Goal: Information Seeking & Learning: Learn about a topic

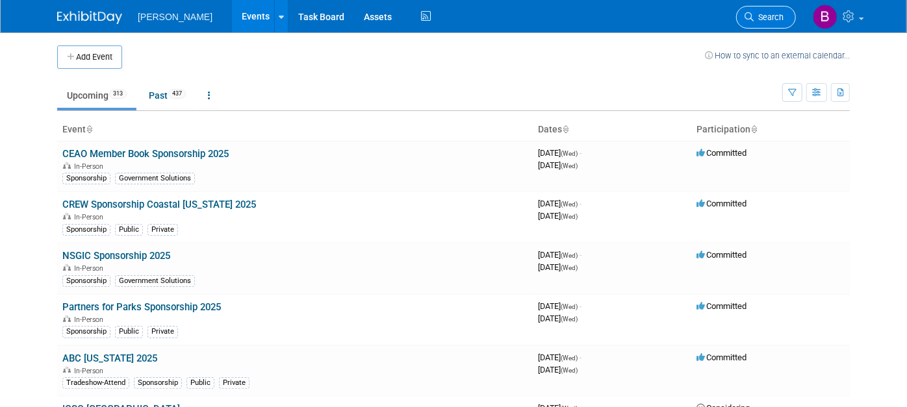
click at [757, 21] on link "Search" at bounding box center [766, 17] width 60 height 23
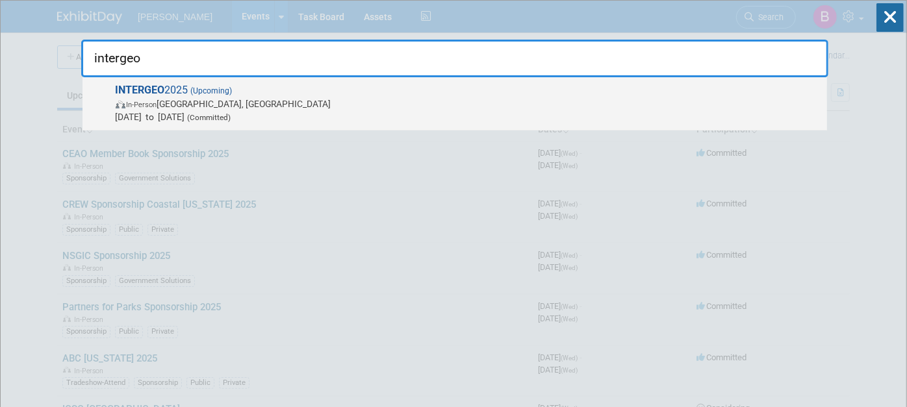
type input "intergeo"
click at [560, 88] on span "INTERGEO 2025 (Upcoming) In-Person Frankfurt am Main, Germany Oct 7, 2025 to Oc…" at bounding box center [466, 104] width 709 height 40
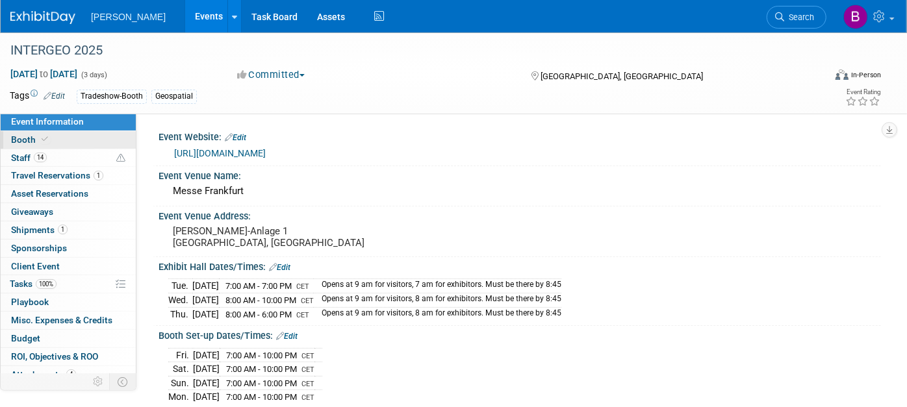
click at [21, 142] on span "Booth" at bounding box center [31, 139] width 40 height 10
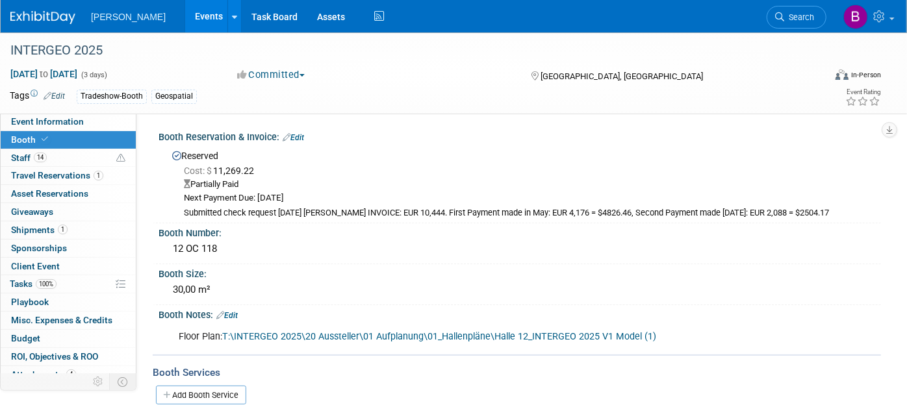
click at [43, 139] on icon at bounding box center [45, 139] width 6 height 7
click at [45, 154] on span "14" at bounding box center [40, 158] width 13 height 10
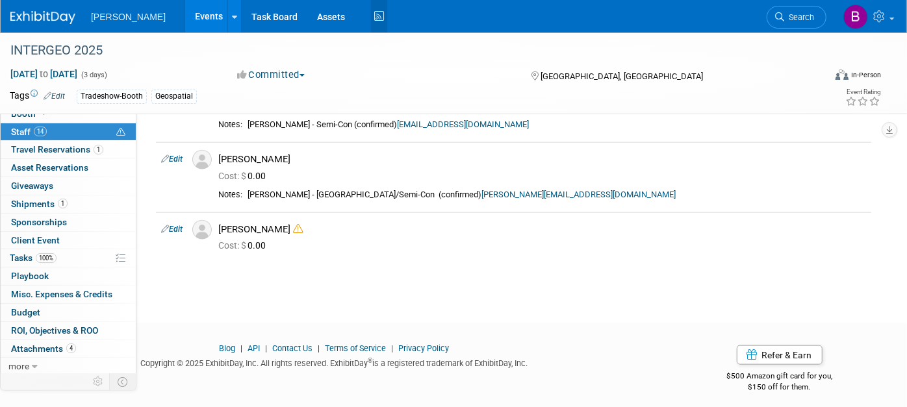
scroll to position [874, 0]
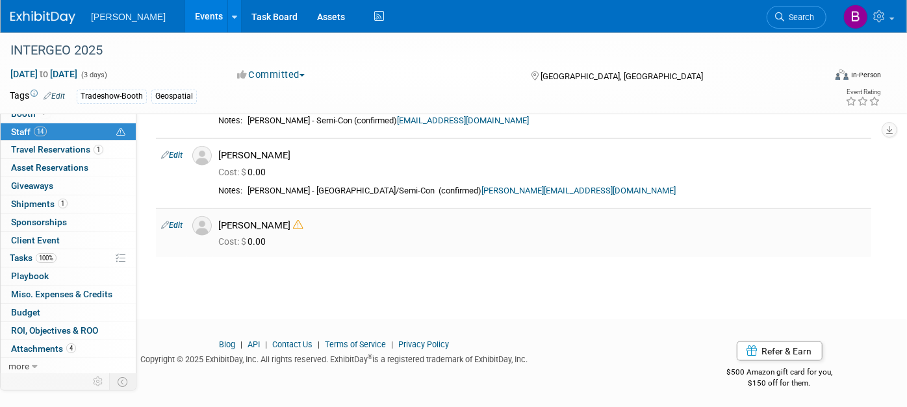
click at [188, 219] on td at bounding box center [200, 232] width 26 height 49
click at [176, 223] on link "Edit" at bounding box center [171, 225] width 21 height 9
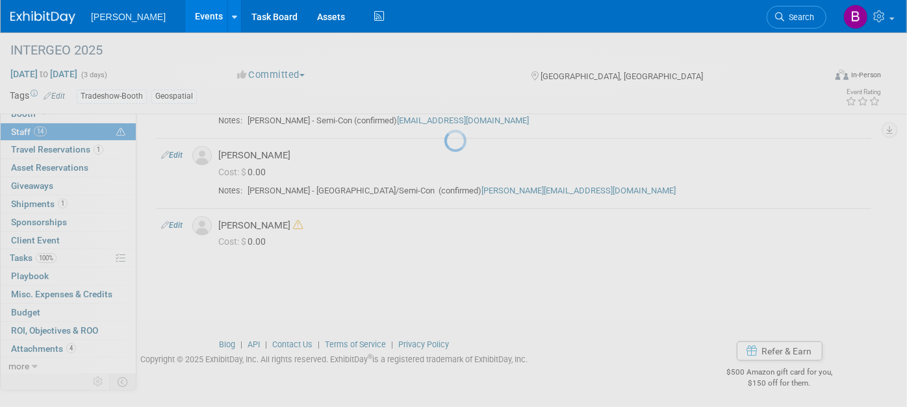
select select "aa3a6dc0-19af-4028-824e-60bddbe41667"
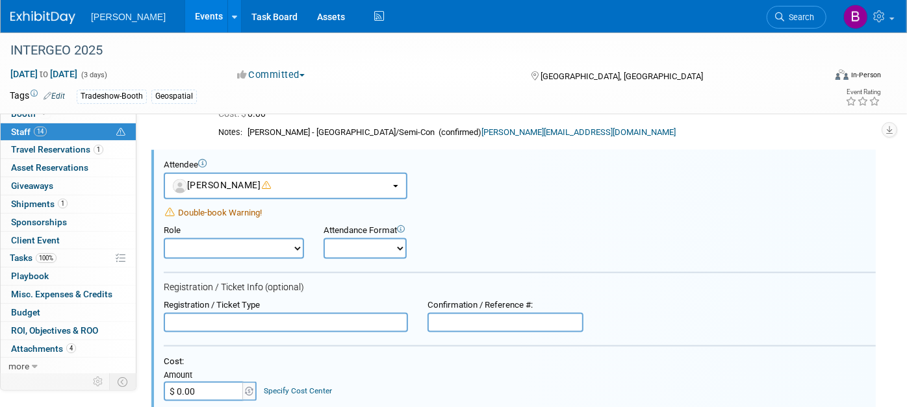
scroll to position [0, 0]
click at [254, 242] on select "Demonstrator Host Planner Presenter Sales Representative Set-up/Dismantle Crew …" at bounding box center [234, 248] width 140 height 21
select select "4"
click at [164, 238] on select "Demonstrator Host Planner Presenter Sales Representative Set-up/Dismantle Crew …" at bounding box center [234, 248] width 140 height 21
click at [400, 253] on select "Onsite Remote" at bounding box center [364, 248] width 83 height 21
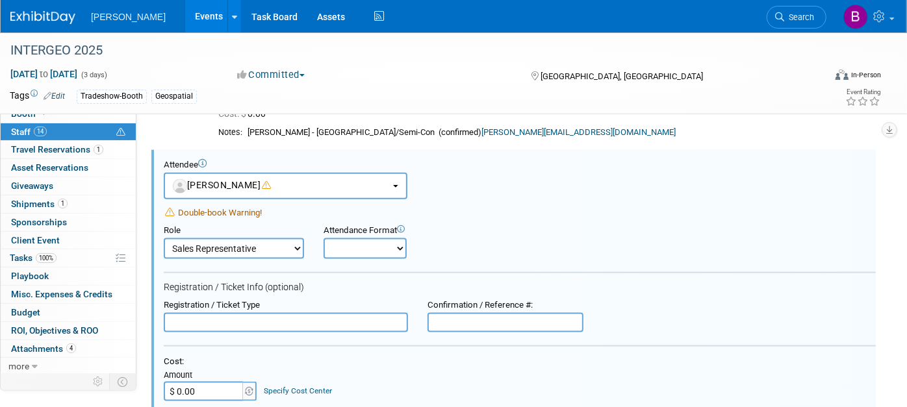
select select "1"
click at [323, 238] on select "Onsite Remote" at bounding box center [364, 248] width 83 height 21
click at [240, 255] on select "Demonstrator Host Planner Presenter Sales Representative Set-up/Dismantle Crew …" at bounding box center [234, 248] width 140 height 21
select select "2"
click at [164, 238] on select "Demonstrator Host Planner Presenter Sales Representative Set-up/Dismantle Crew …" at bounding box center [234, 248] width 140 height 21
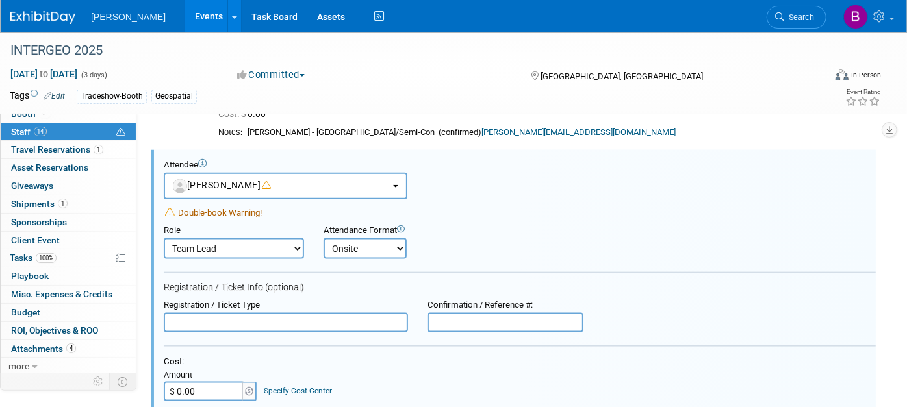
click at [247, 323] on input "text" at bounding box center [286, 322] width 244 height 19
type input "F"
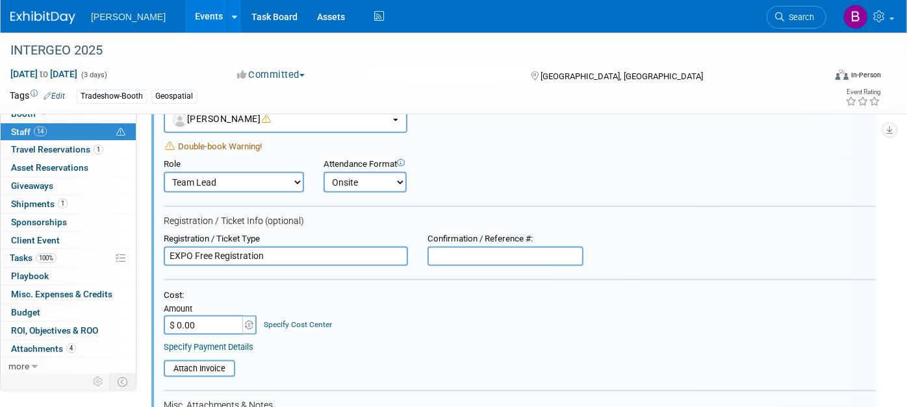
scroll to position [1076, 0]
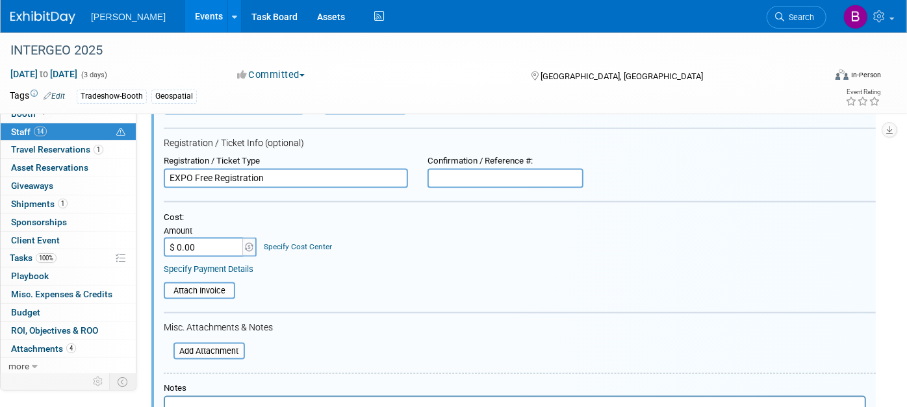
type input "EXPO Free Registration"
click at [271, 245] on link "Specify Cost Center" at bounding box center [298, 246] width 68 height 9
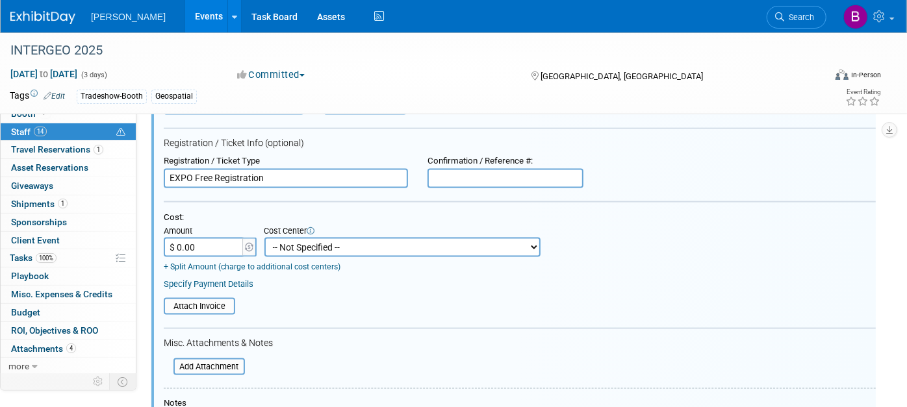
click at [284, 244] on select "-- Not Specified -- Advisory Services - Expenses_1001.502 Aerial Acquisition - …" at bounding box center [402, 247] width 276 height 19
click at [351, 298] on table "Attach Invoice" at bounding box center [520, 306] width 712 height 17
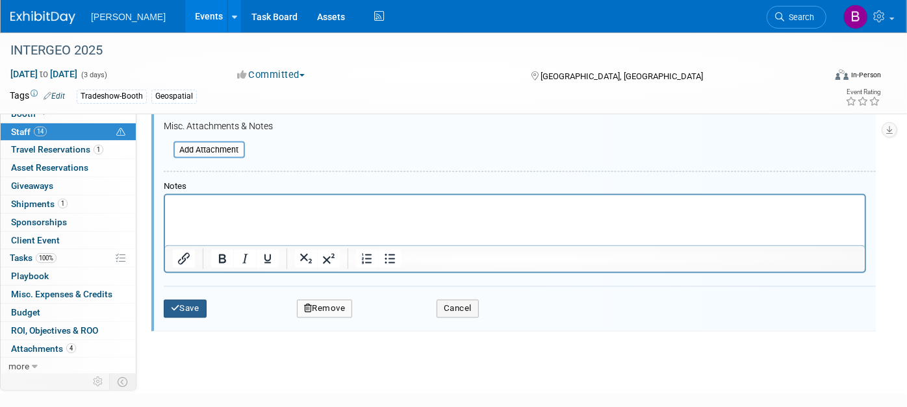
click at [194, 305] on button "Save" at bounding box center [185, 309] width 43 height 18
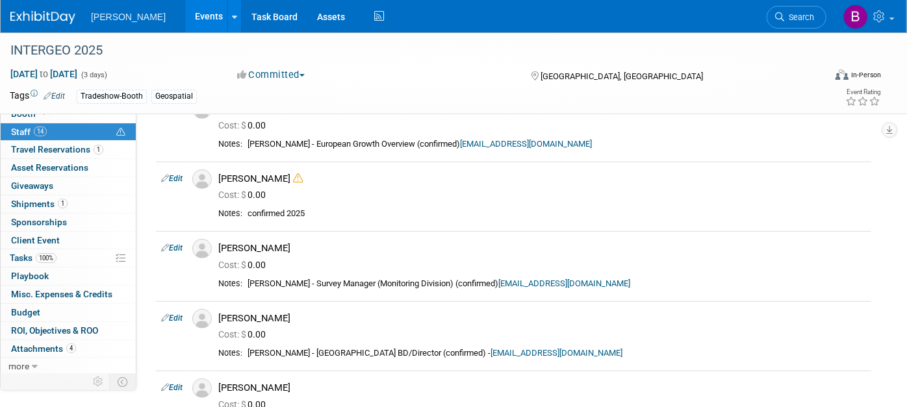
scroll to position [410, 0]
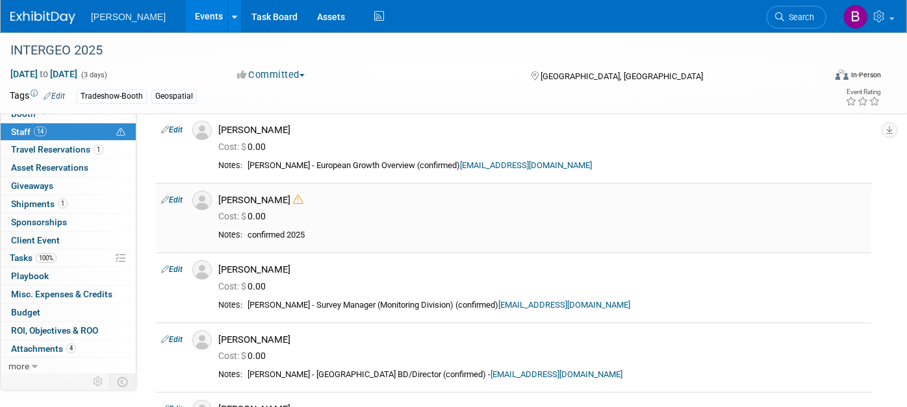
click at [168, 199] on icon at bounding box center [165, 200] width 8 height 14
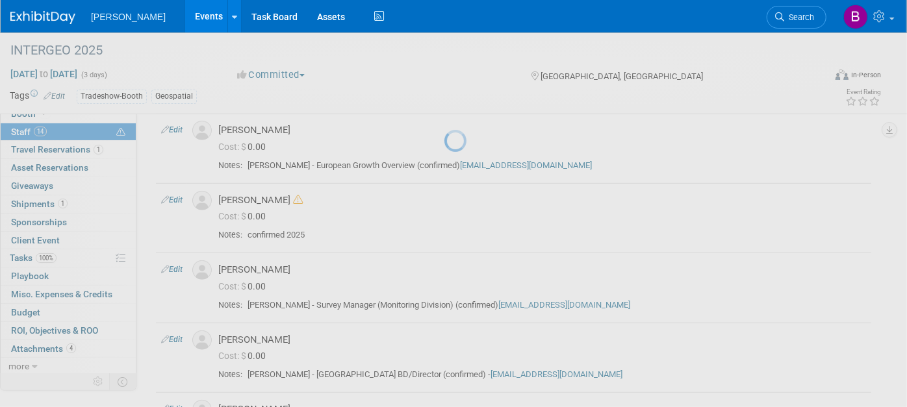
select select "9fc6403d-df55-4290-aec3-7e3af43037e7"
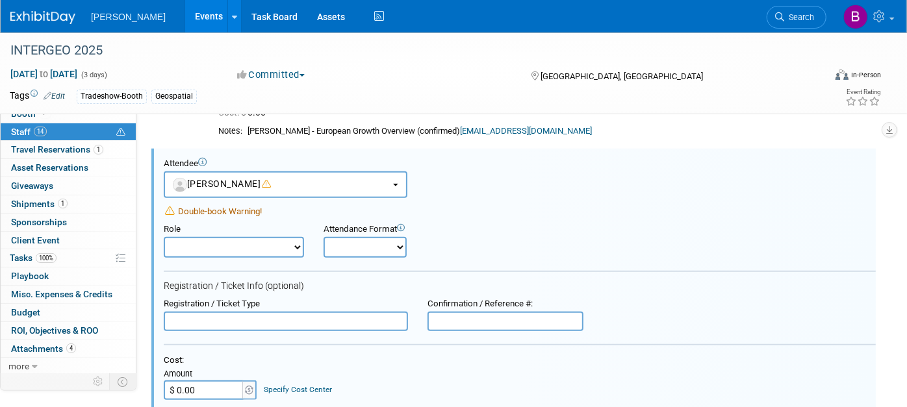
scroll to position [0, 0]
click at [250, 248] on select "Demonstrator Host Planner Presenter Sales Representative Set-up/Dismantle Crew …" at bounding box center [234, 247] width 140 height 21
select select "4"
click at [164, 237] on select "Demonstrator Host Planner Presenter Sales Representative Set-up/Dismantle Crew …" at bounding box center [234, 247] width 140 height 21
click at [236, 312] on input "text" at bounding box center [286, 321] width 244 height 19
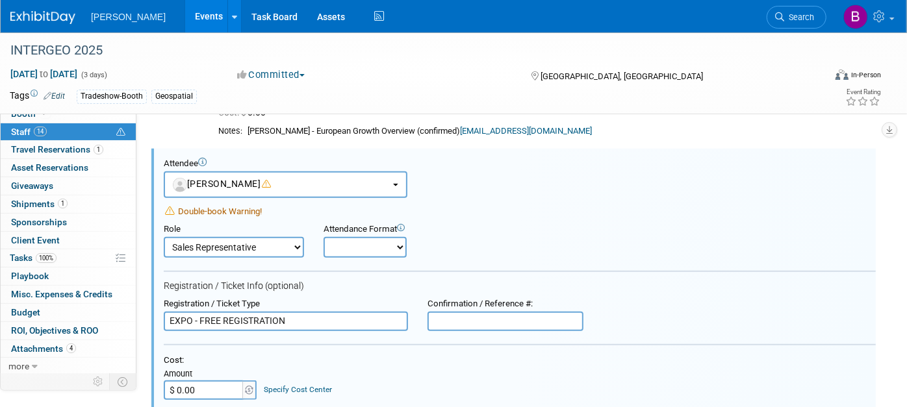
type input "EXPO - FREE REGISTRATION"
click at [379, 239] on select "Onsite Remote" at bounding box center [364, 247] width 83 height 21
select select "1"
click at [323, 237] on select "Onsite Remote" at bounding box center [364, 247] width 83 height 21
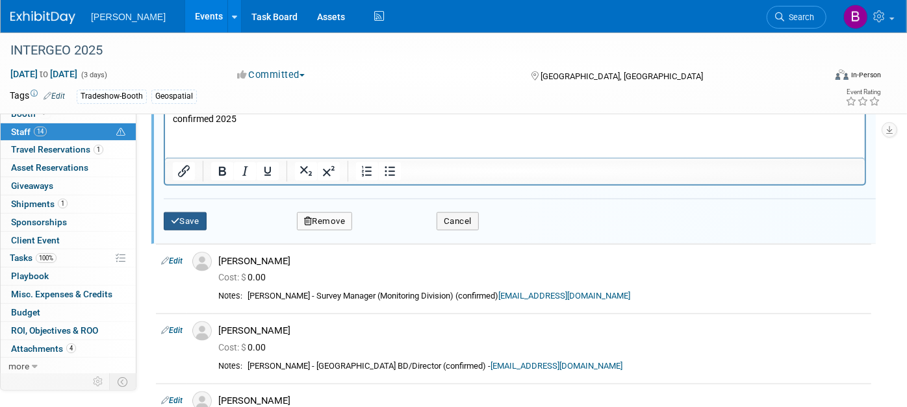
click at [195, 212] on button "Save" at bounding box center [185, 221] width 43 height 18
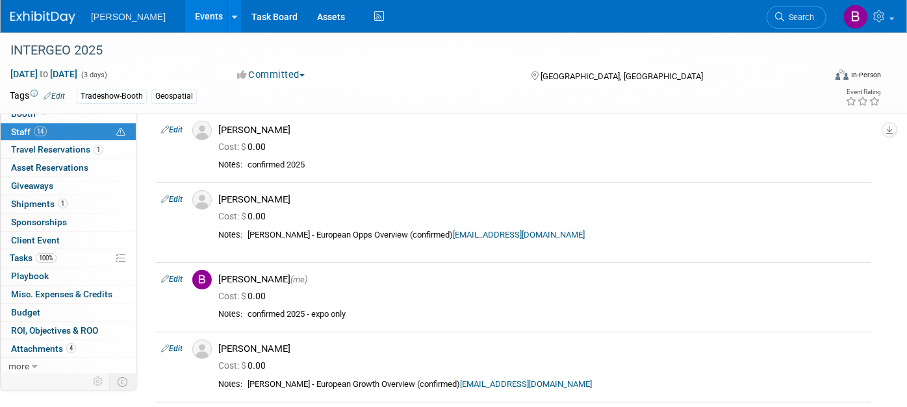
scroll to position [156, 0]
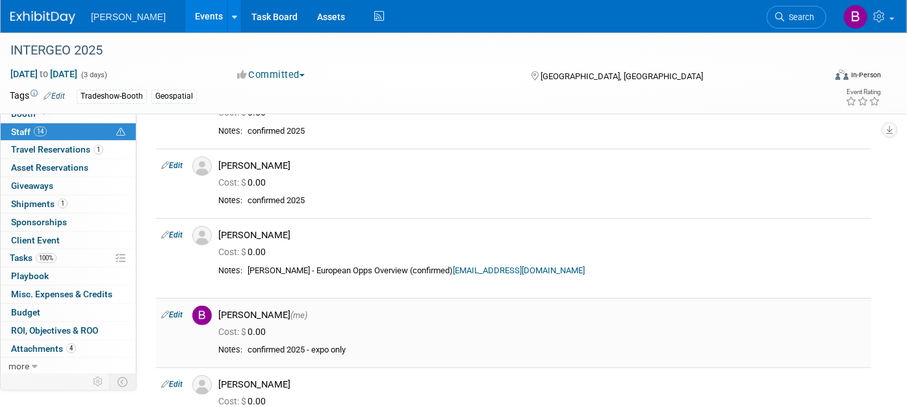
click at [175, 308] on td "Edit" at bounding box center [171, 333] width 31 height 70
click at [175, 313] on link "Edit" at bounding box center [171, 314] width 21 height 9
select select "a3cff7b5-4442-4635-970b-8bf1698e1617"
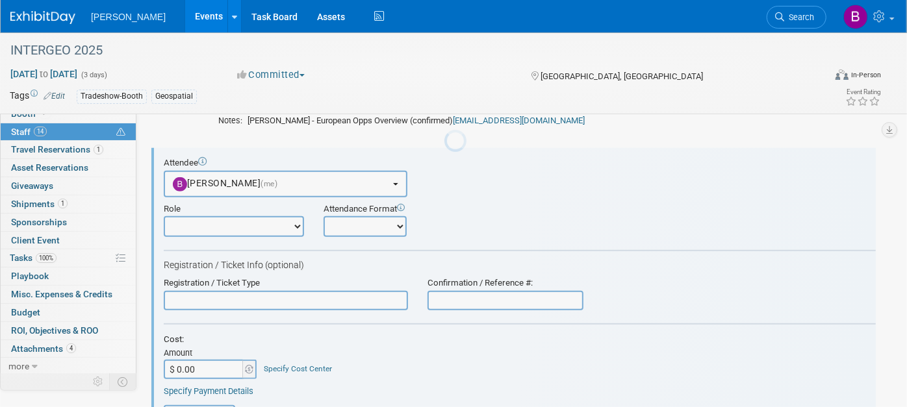
scroll to position [0, 0]
click at [228, 301] on input "text" at bounding box center [286, 300] width 244 height 19
type input "e"
type input "EXPO only"
click at [205, 364] on input "$ 0.00" at bounding box center [204, 369] width 81 height 19
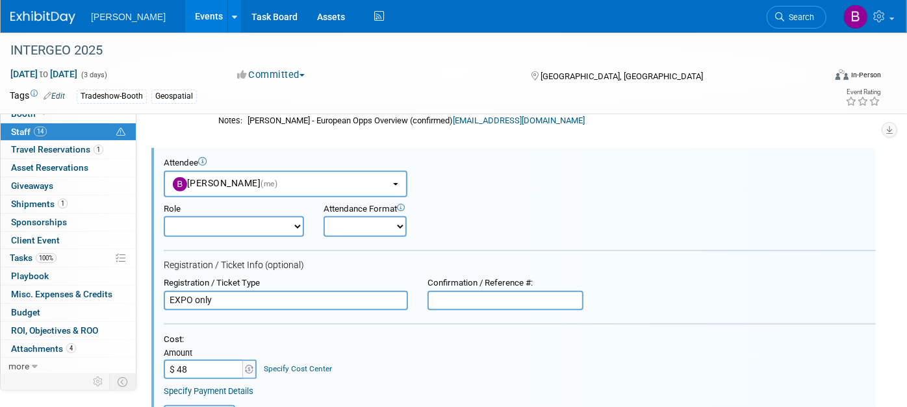
click at [171, 367] on input "$ 48" at bounding box center [204, 369] width 81 height 19
click at [238, 368] on input "$ 48" at bounding box center [204, 369] width 81 height 19
type input "$ 48.00"
click at [245, 371] on span at bounding box center [249, 369] width 14 height 19
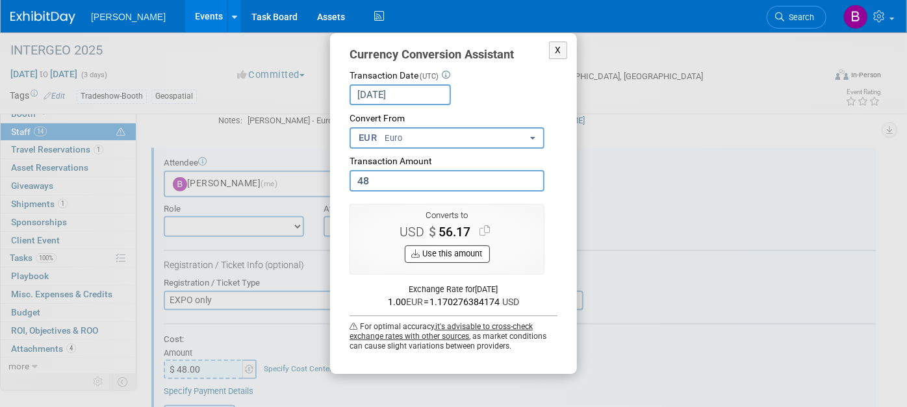
type input "48.00"
click at [444, 254] on button "Use this amount" at bounding box center [447, 254] width 85 height 18
type input "$ 56.17"
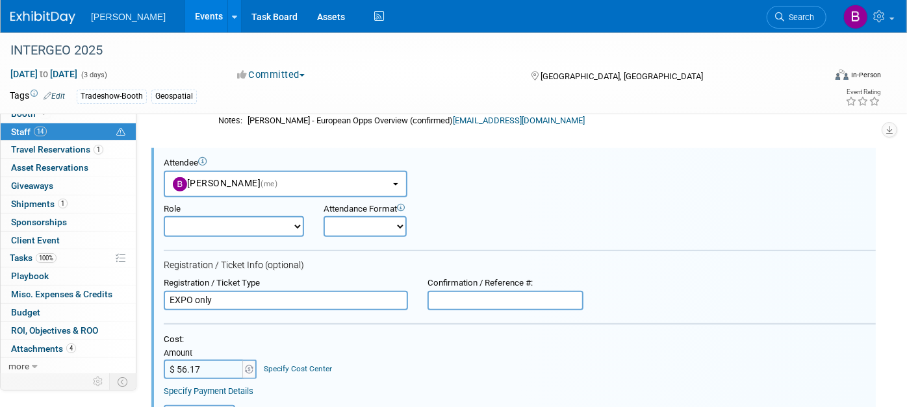
click at [288, 367] on link "Specify Cost Center" at bounding box center [298, 368] width 68 height 9
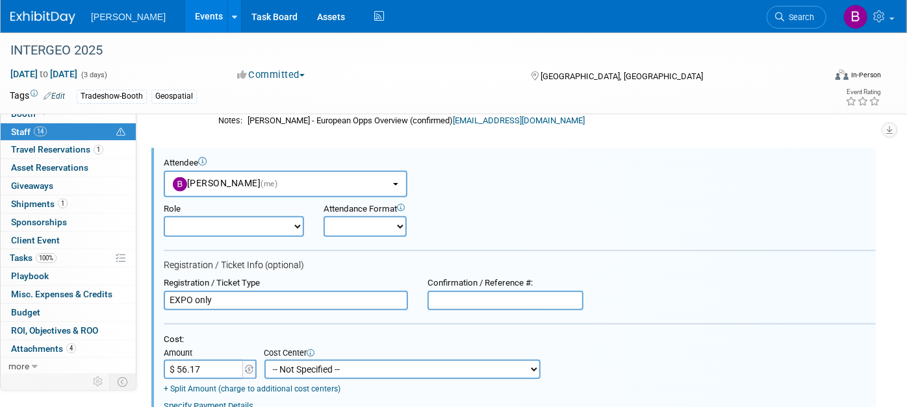
click at [341, 379] on td "+ Split Amount (charge to additional cost centers)" at bounding box center [352, 387] width 377 height 16
click at [336, 369] on select "-- Not Specified -- Advisory Services - Expenses_1001.502 Aerial Acquisition - …" at bounding box center [402, 369] width 276 height 19
select select "18966242"
click at [264, 360] on select "-- Not Specified -- Advisory Services - Expenses_1001.502 Aerial Acquisition - …" at bounding box center [402, 369] width 276 height 19
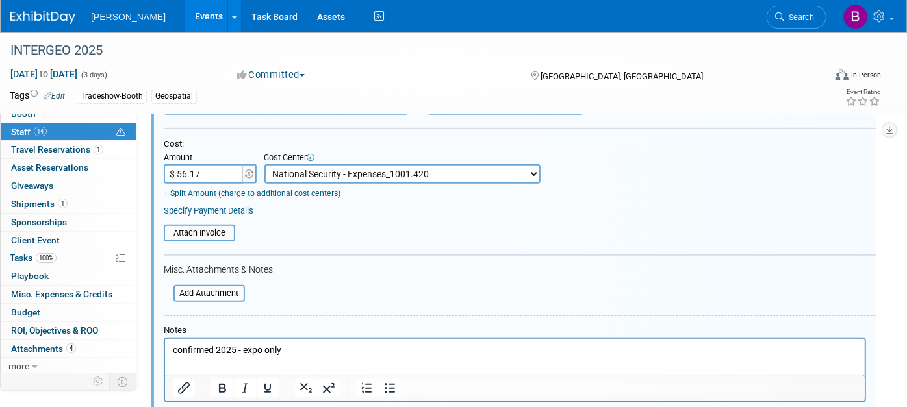
scroll to position [522, 0]
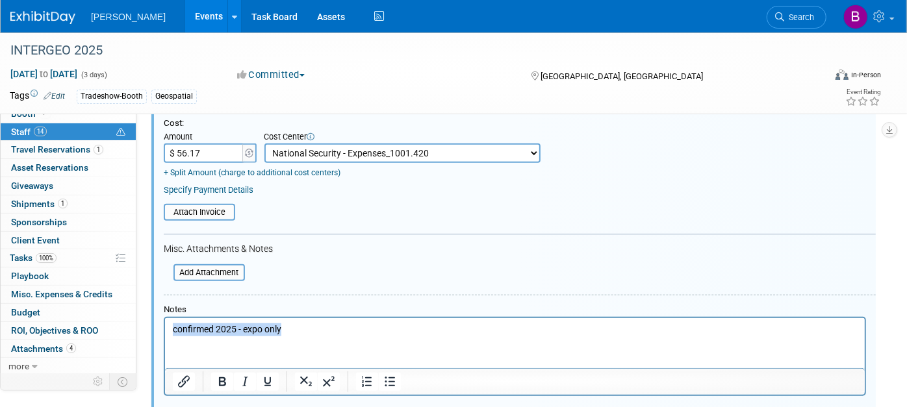
drag, startPoint x: 297, startPoint y: 331, endPoint x: 126, endPoint y: 320, distance: 171.2
click at [164, 320] on html "confirmed 2025 - expo only" at bounding box center [513, 327] width 699 height 18
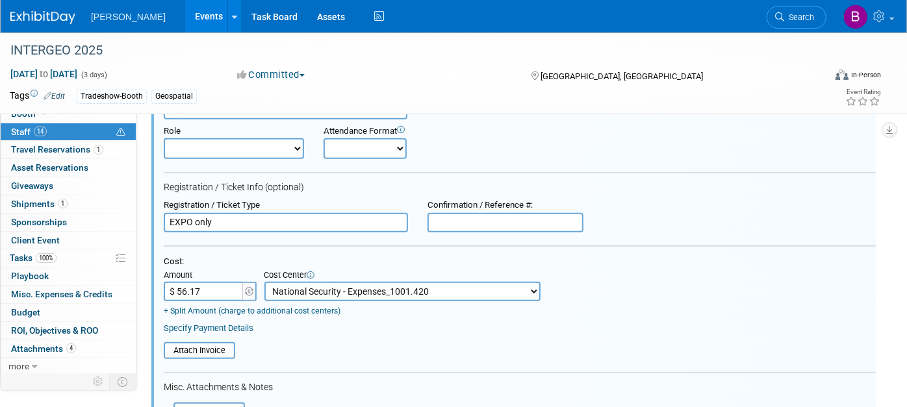
scroll to position [234, 0]
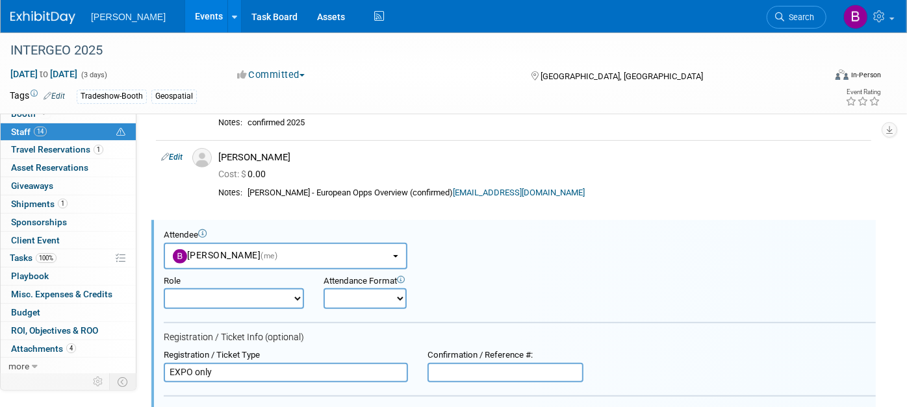
click at [221, 289] on select "Demonstrator Host Planner Presenter Sales Representative Set-up/Dismantle Crew …" at bounding box center [234, 298] width 140 height 21
select select "7"
click at [164, 288] on select "Demonstrator Host Planner Presenter Sales Representative Set-up/Dismantle Crew …" at bounding box center [234, 298] width 140 height 21
click at [362, 293] on select "Onsite Remote" at bounding box center [364, 298] width 83 height 21
select select "1"
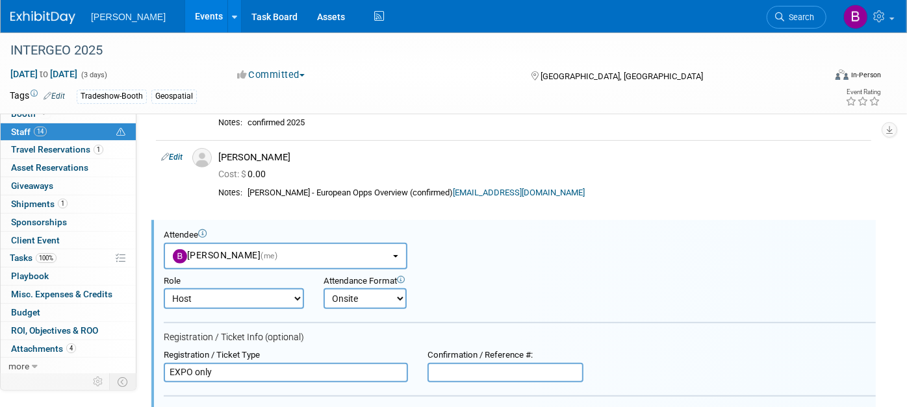
click at [323, 288] on select "Onsite Remote" at bounding box center [364, 298] width 83 height 21
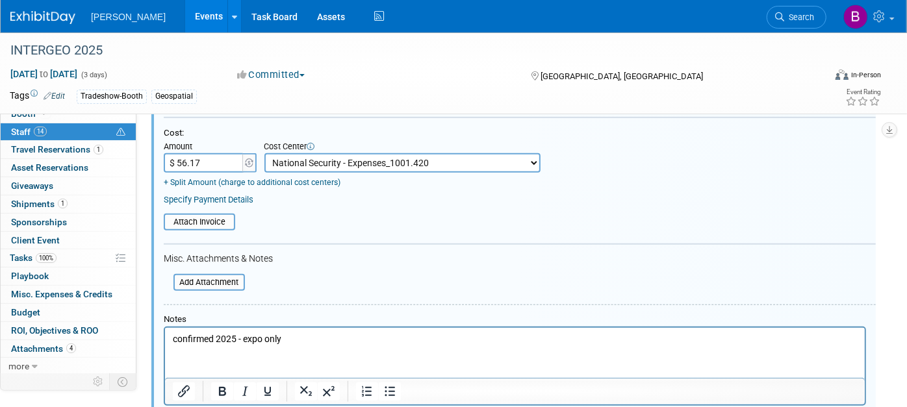
scroll to position [666, 0]
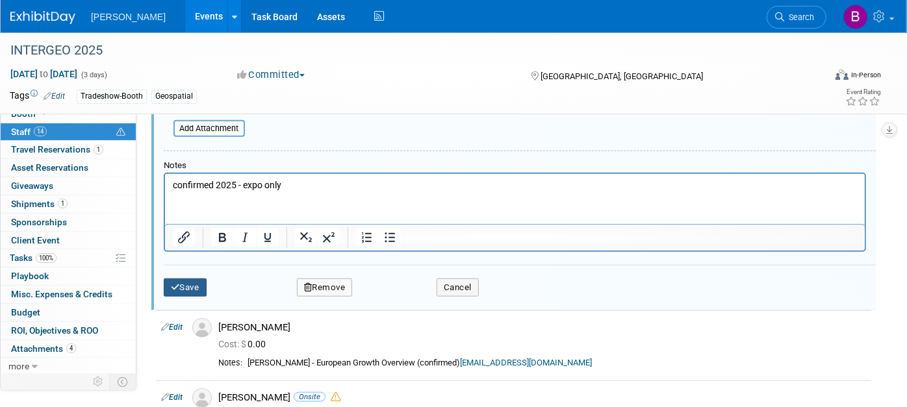
click at [178, 279] on button "Save" at bounding box center [185, 288] width 43 height 18
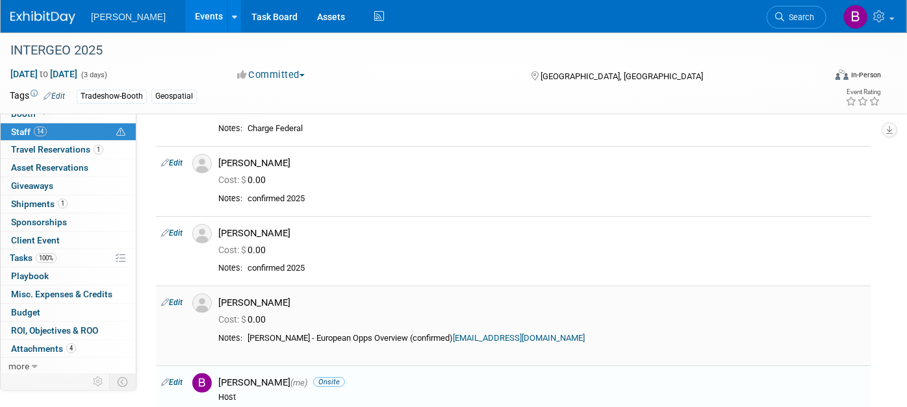
scroll to position [16, 0]
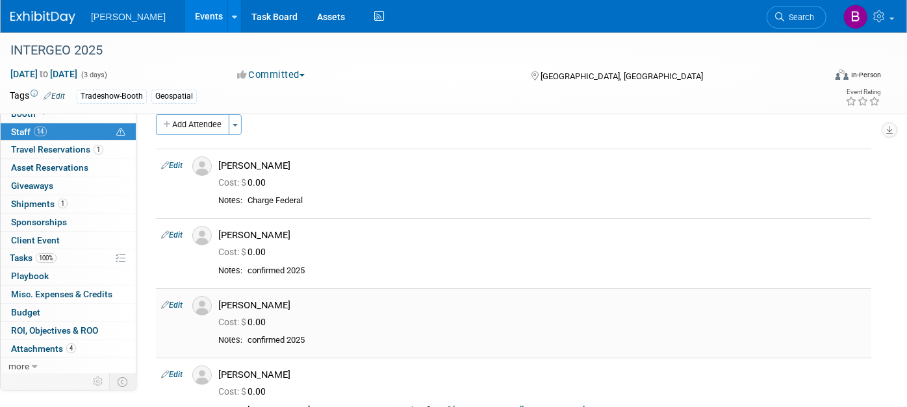
click at [176, 302] on link "Edit" at bounding box center [171, 305] width 21 height 9
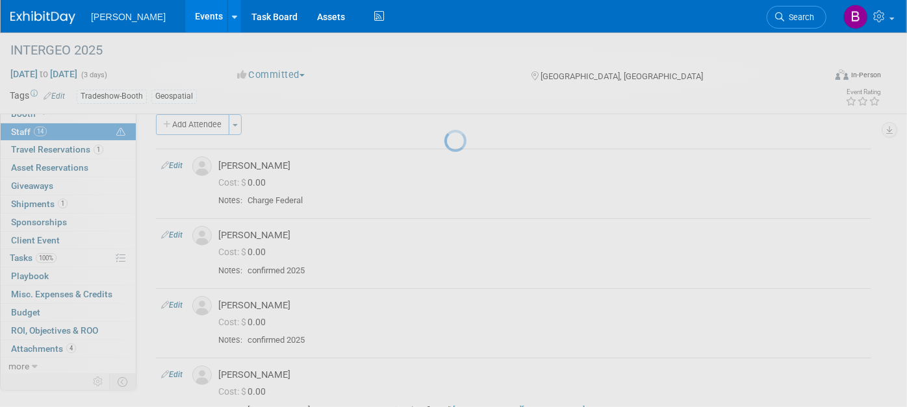
select select "845a0414-2255-4d9f-a5d5-8d8d9792dc09"
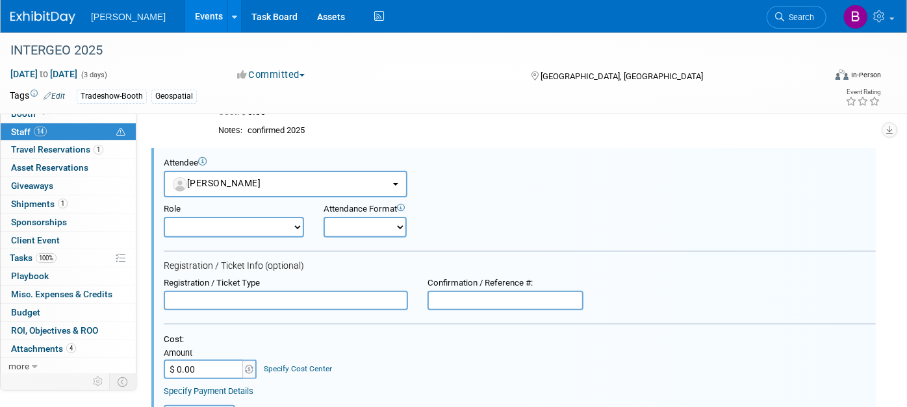
scroll to position [0, 0]
click at [221, 230] on select "Demonstrator Host Planner Presenter Sales Representative Set-up/Dismantle Crew …" at bounding box center [234, 227] width 140 height 21
select select "4"
click at [164, 217] on select "Demonstrator Host Planner Presenter Sales Representative Set-up/Dismantle Crew …" at bounding box center [234, 227] width 140 height 21
click at [387, 222] on select "Onsite Remote" at bounding box center [364, 227] width 83 height 21
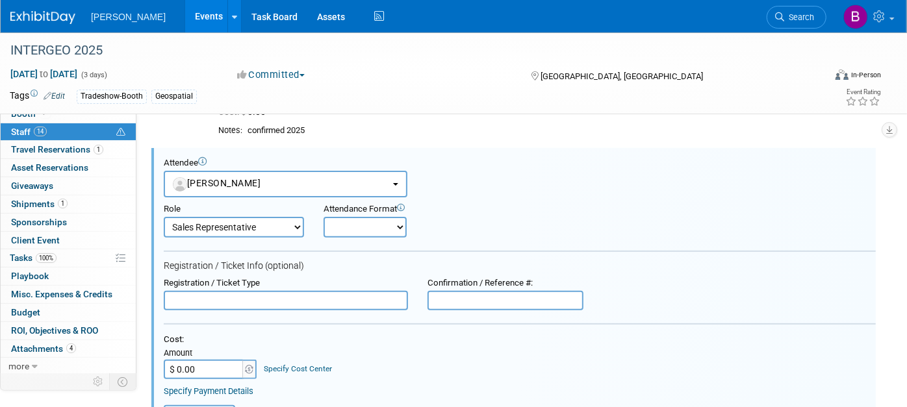
select select "1"
click at [323, 217] on select "Onsite Remote" at bounding box center [364, 227] width 83 height 21
click at [319, 295] on input "text" at bounding box center [286, 300] width 244 height 19
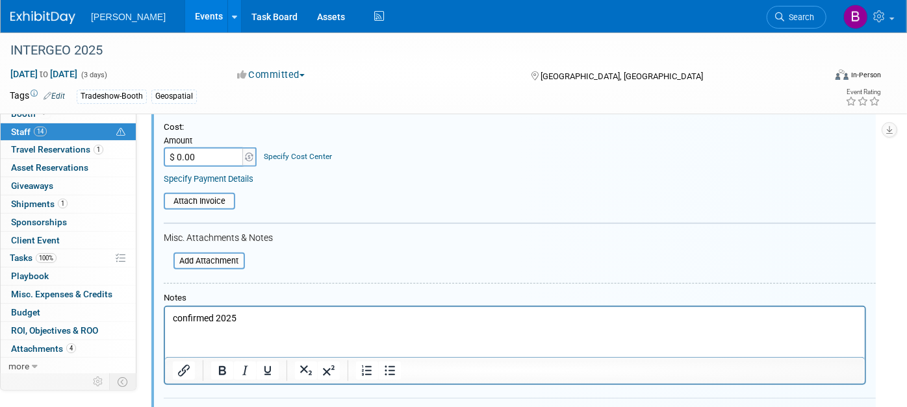
scroll to position [518, 0]
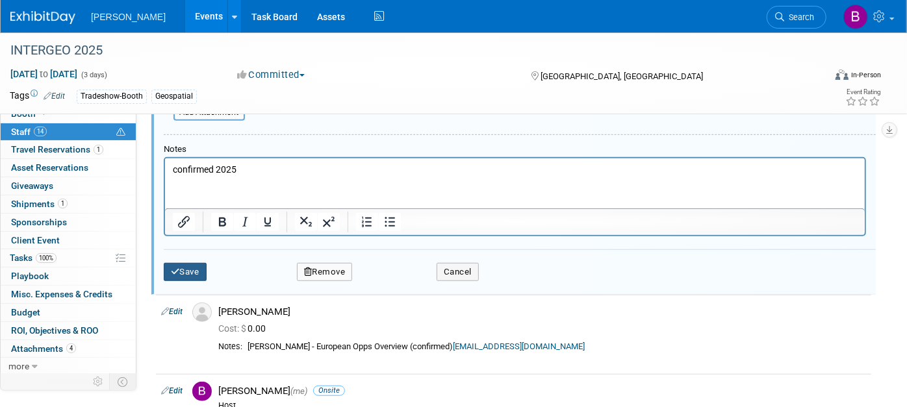
type input "EXPO - FREE REGISTRATION"
click at [203, 263] on button "Save" at bounding box center [185, 272] width 43 height 18
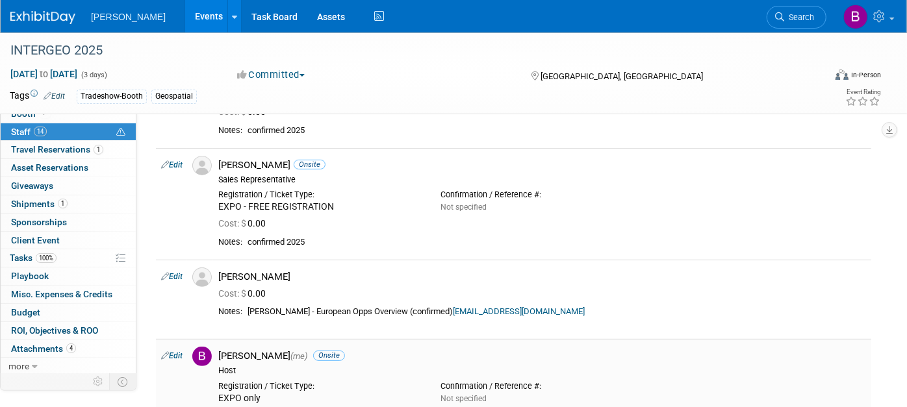
scroll to position [12, 0]
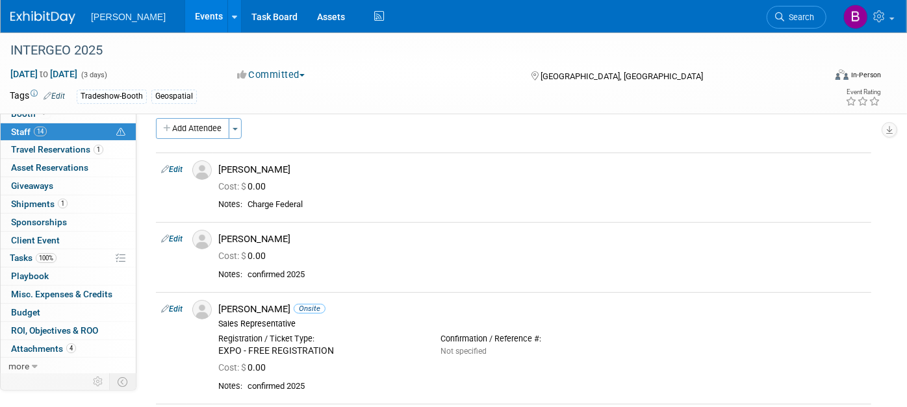
click at [170, 243] on link "Edit" at bounding box center [171, 238] width 21 height 9
select select "3e9123df-e1e6-48fe-bbb2-c0d5ad3c871a"
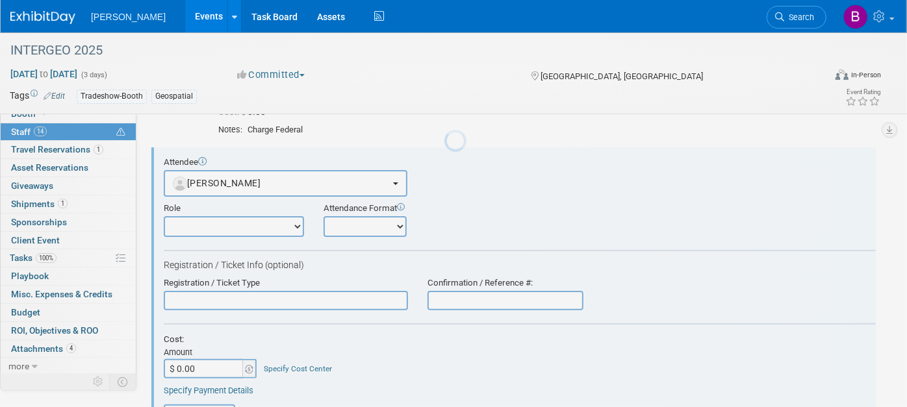
scroll to position [0, 0]
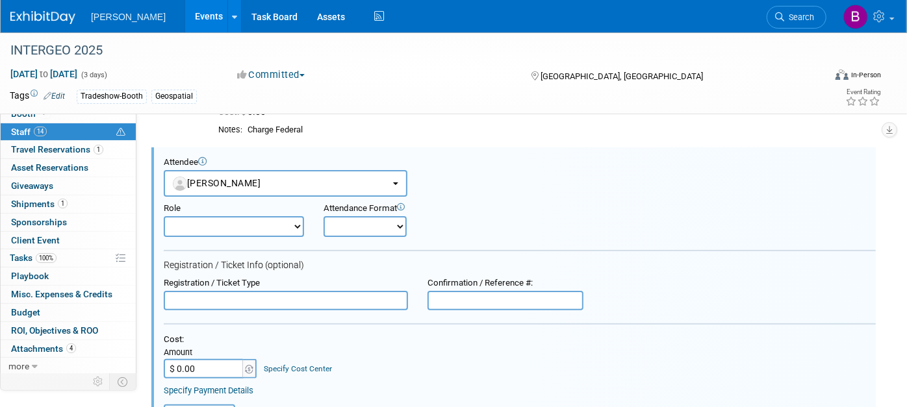
click at [213, 221] on select "Demonstrator Host Planner Presenter Sales Representative Set-up/Dismantle Crew …" at bounding box center [234, 226] width 140 height 21
select select "5"
click at [164, 216] on select "Demonstrator Host Planner Presenter Sales Representative Set-up/Dismantle Crew …" at bounding box center [234, 226] width 140 height 21
click at [368, 221] on select "Onsite Remote" at bounding box center [364, 226] width 83 height 21
select select "1"
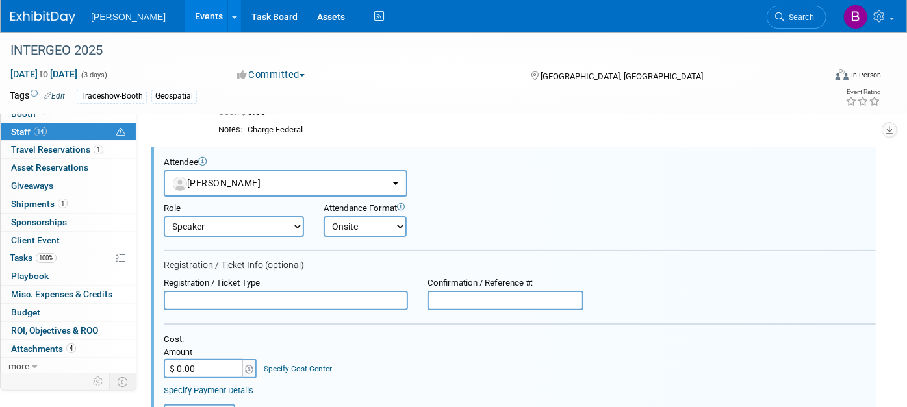
click at [323, 216] on select "Onsite Remote" at bounding box center [364, 226] width 83 height 21
click at [296, 287] on div "Registration / Ticket Type" at bounding box center [286, 294] width 264 height 32
click at [301, 297] on input "text" at bounding box center [286, 300] width 244 height 19
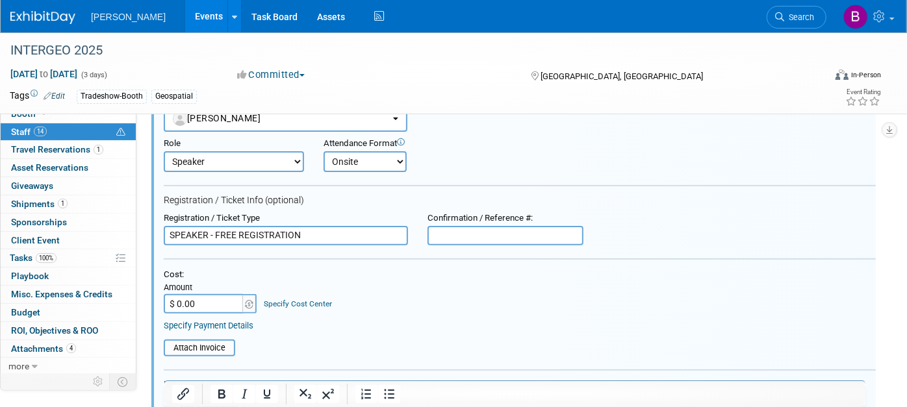
scroll to position [232, 0]
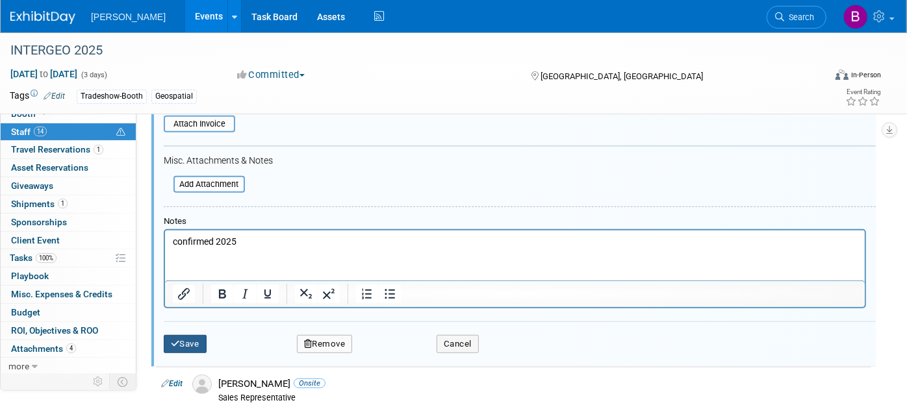
type input "SPEAKER - FREE REGISTRATION"
click at [199, 339] on button "Save" at bounding box center [185, 344] width 43 height 18
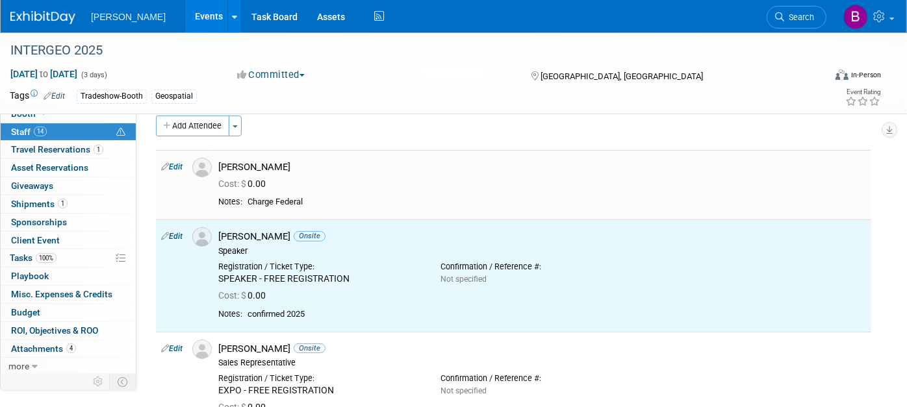
click at [177, 166] on link "Edit" at bounding box center [171, 166] width 21 height 9
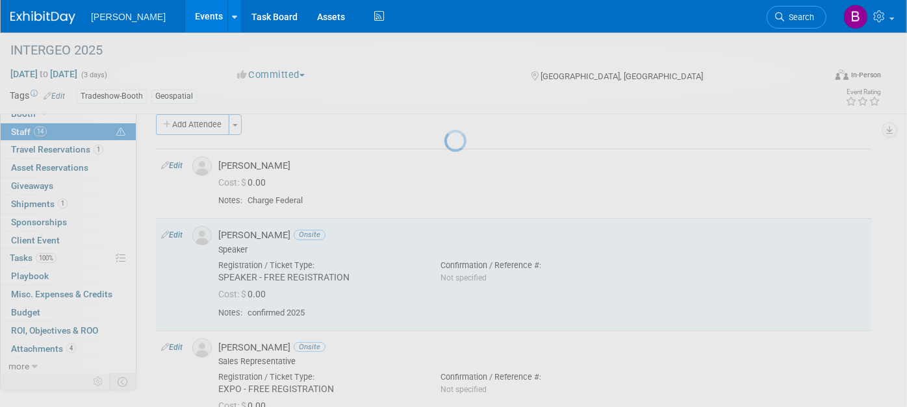
select select "21d1e228-c769-4c69-a7d8-cb5fdfca07f2"
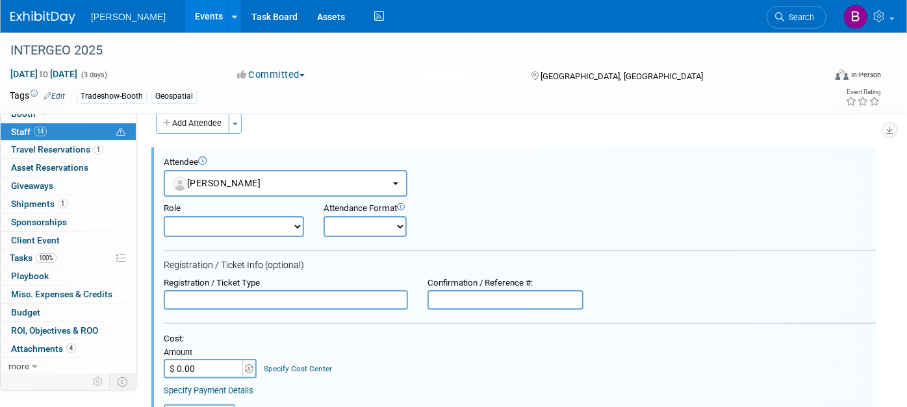
scroll to position [0, 0]
click at [240, 223] on select "Demonstrator Host Planner Presenter Sales Representative Set-up/Dismantle Crew …" at bounding box center [234, 226] width 140 height 21
select select "4"
click at [164, 216] on select "Demonstrator Host Planner Presenter Sales Representative Set-up/Dismantle Crew …" at bounding box center [234, 226] width 140 height 21
click at [343, 218] on select "Onsite Remote" at bounding box center [364, 226] width 83 height 21
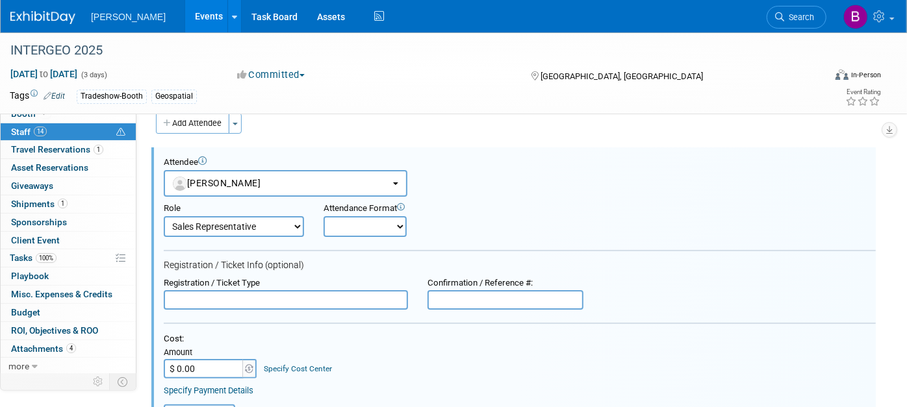
select select "1"
click at [323, 216] on select "Onsite Remote" at bounding box center [364, 226] width 83 height 21
click at [273, 297] on input "text" at bounding box center [286, 299] width 244 height 19
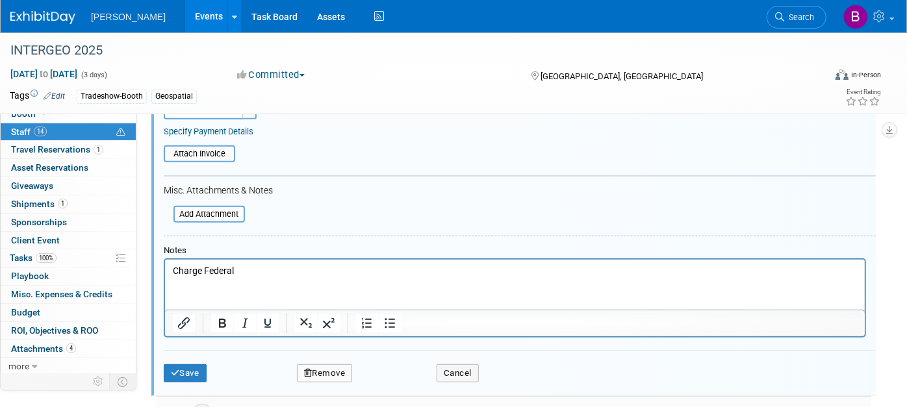
scroll to position [306, 0]
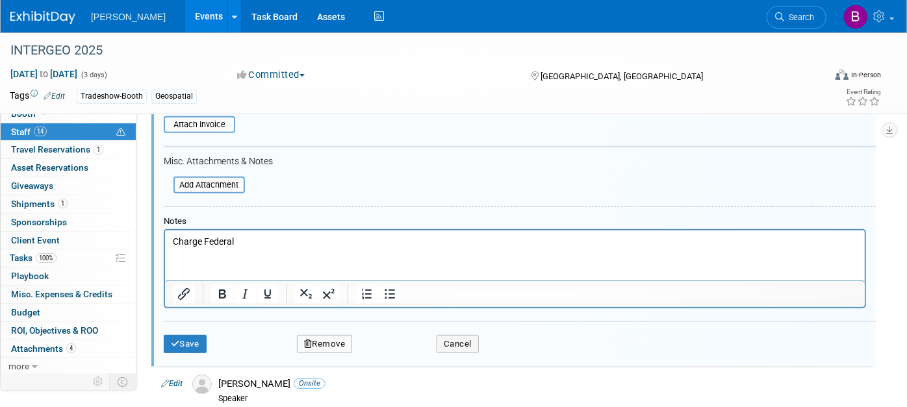
type input "EXPO - FREE REGISTRATION"
click at [275, 244] on p "Charge Federal" at bounding box center [514, 242] width 685 height 13
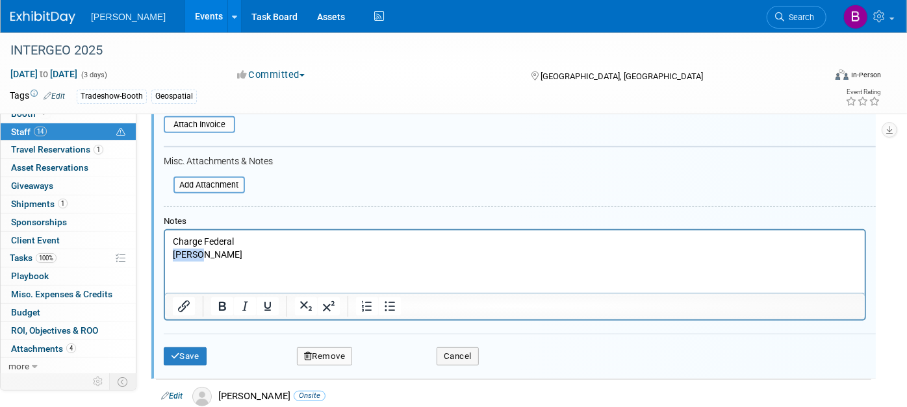
drag, startPoint x: 268, startPoint y: 255, endPoint x: 151, endPoint y: 251, distance: 117.0
click at [164, 251] on html "Charge Federal REG BO" at bounding box center [513, 246] width 699 height 31
copy p "REG BO"
click at [196, 349] on button "Save" at bounding box center [185, 356] width 43 height 18
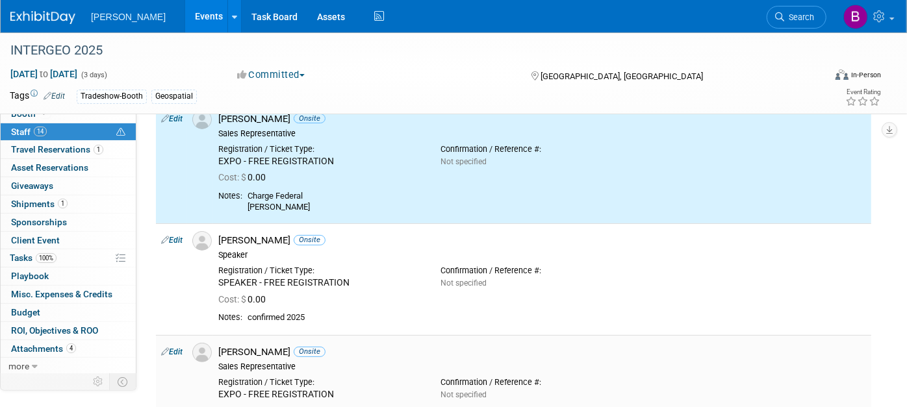
scroll to position [0, 0]
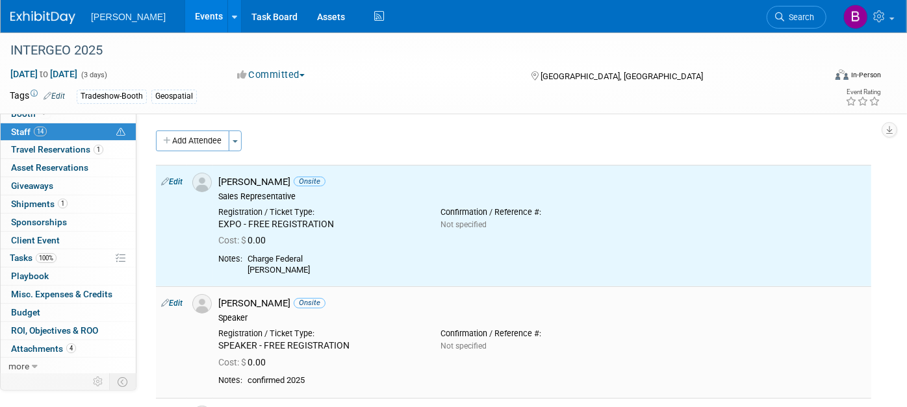
click at [167, 300] on icon at bounding box center [165, 303] width 8 height 14
select select "3e9123df-e1e6-48fe-bbb2-c0d5ad3c871a"
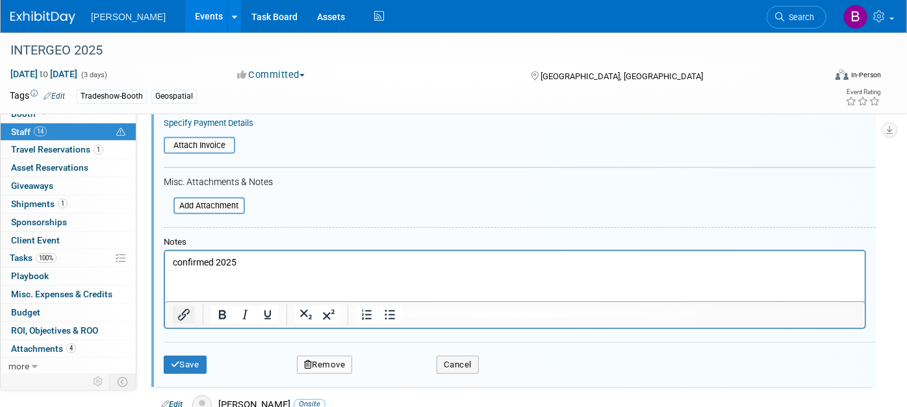
scroll to position [427, 0]
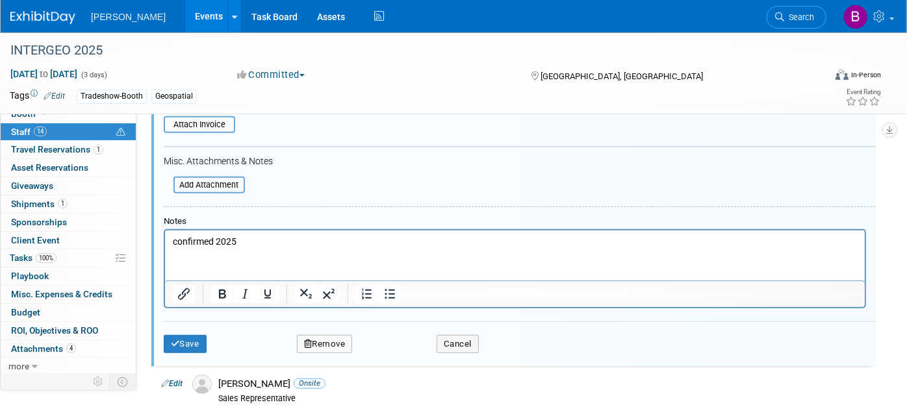
click at [205, 249] on html "confirmed 2025" at bounding box center [513, 240] width 699 height 18
click at [254, 249] on html "confirmed 2025" at bounding box center [513, 240] width 699 height 18
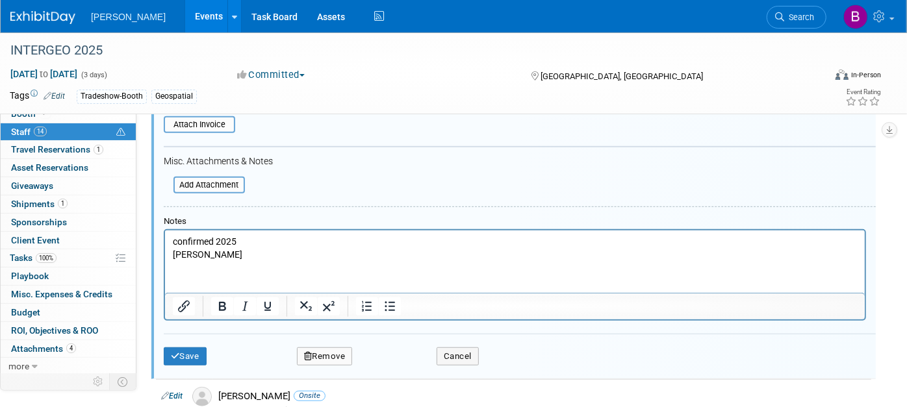
click at [200, 339] on div "Save Remove Cancel" at bounding box center [520, 355] width 712 height 42
click at [201, 347] on button "Save" at bounding box center [185, 356] width 43 height 18
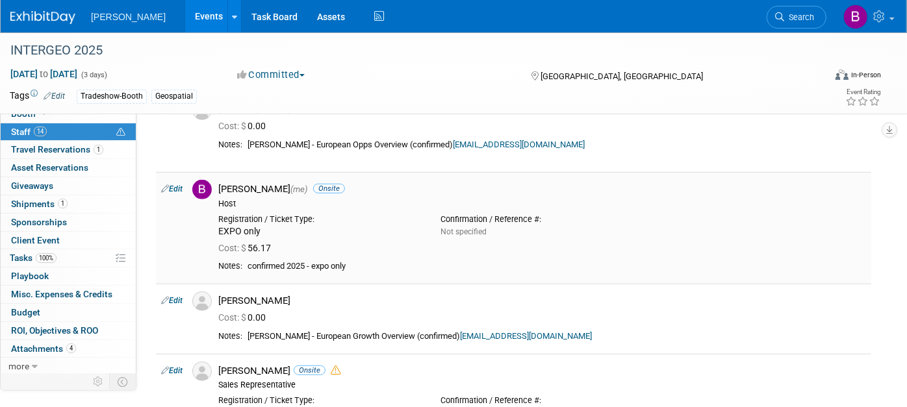
scroll to position [283, 0]
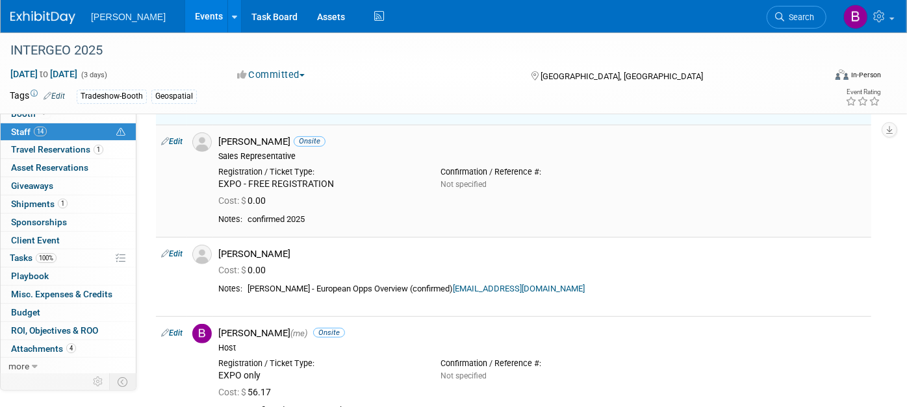
click at [180, 135] on td "Edit" at bounding box center [171, 181] width 31 height 112
click at [177, 139] on link "Edit" at bounding box center [171, 141] width 21 height 9
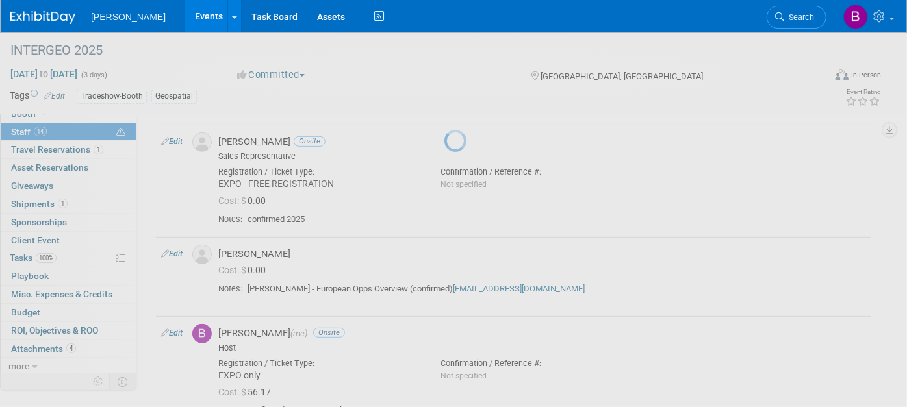
select select "845a0414-2255-4d9f-a5d5-8d8d9792dc09"
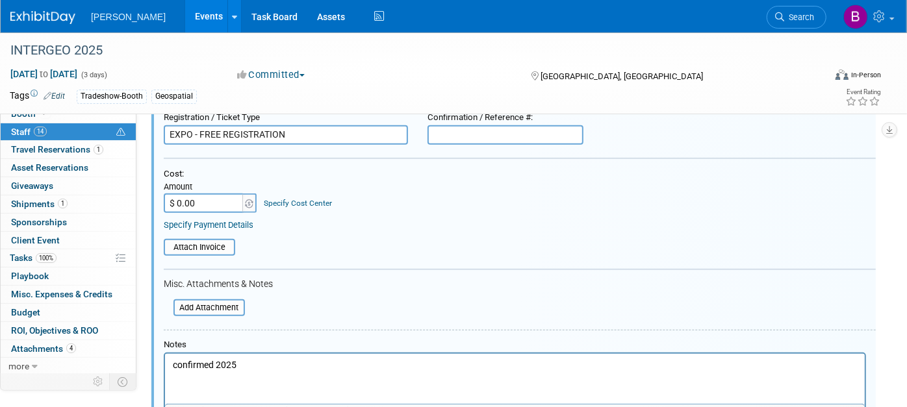
scroll to position [477, 0]
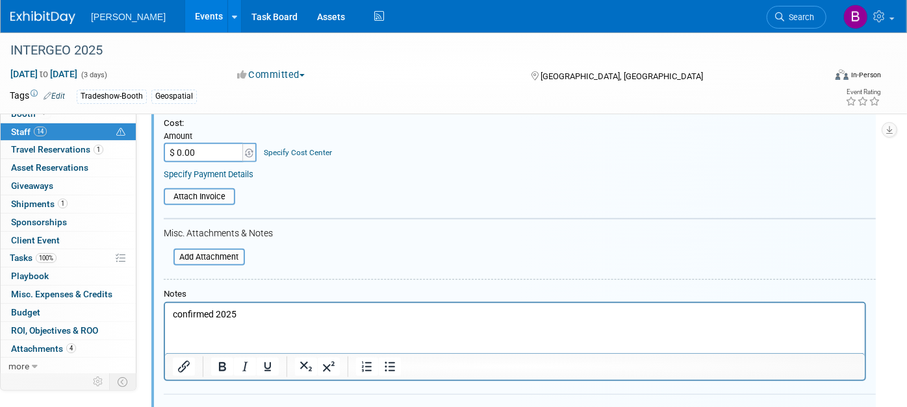
click at [329, 317] on p "confirmed 2025" at bounding box center [514, 314] width 685 height 13
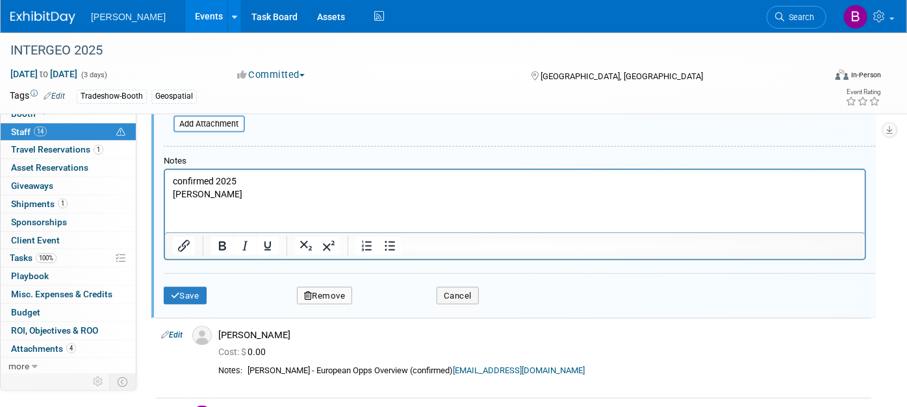
scroll to position [622, 0]
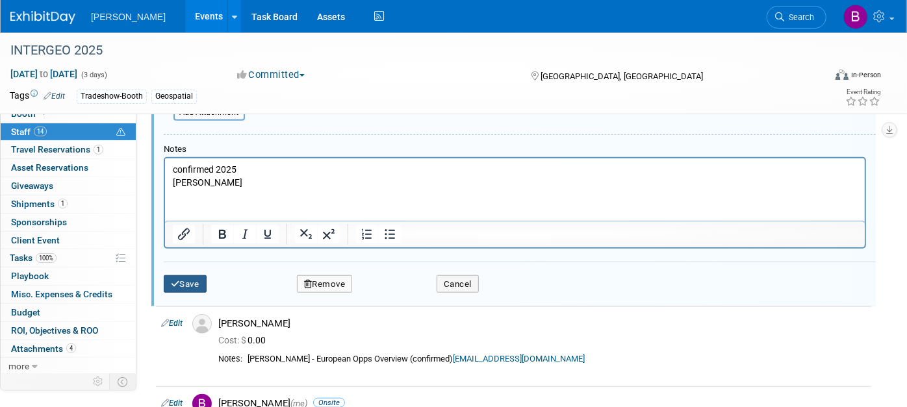
click at [184, 280] on button "Save" at bounding box center [185, 284] width 43 height 18
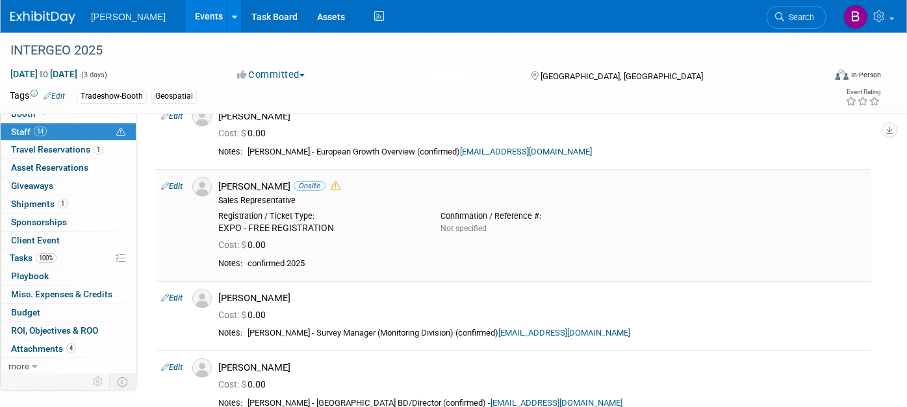
click at [180, 185] on td "Edit" at bounding box center [171, 226] width 31 height 112
click at [180, 184] on link "Edit" at bounding box center [171, 186] width 21 height 9
select select "9fc6403d-df55-4290-aec3-7e3af43037e7"
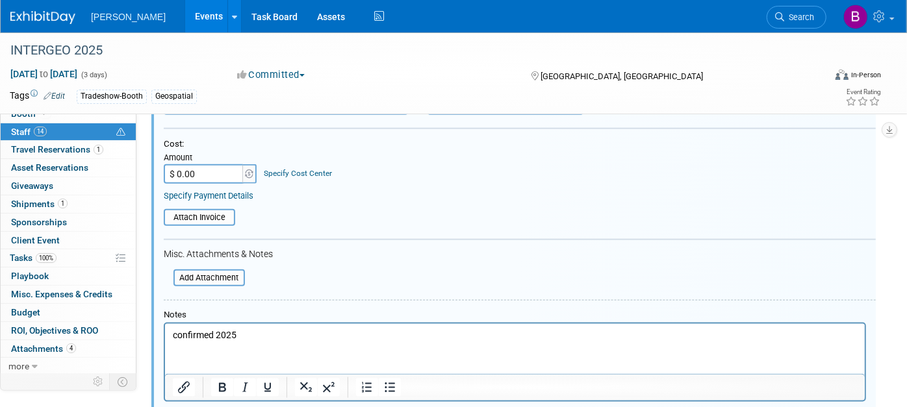
scroll to position [1003, 0]
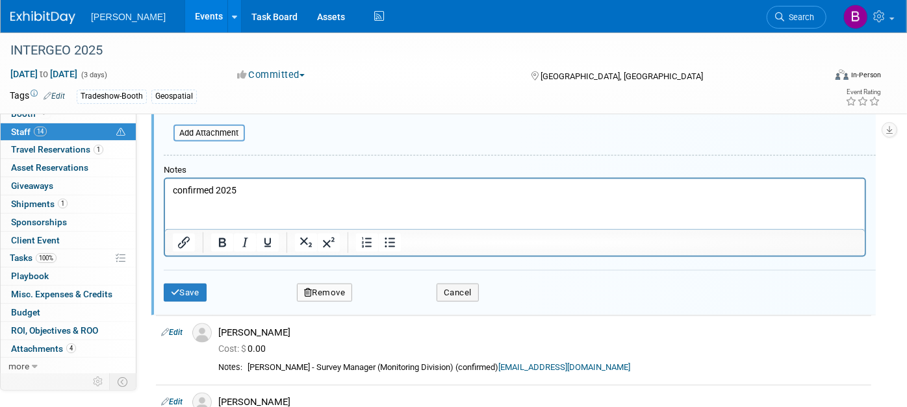
drag, startPoint x: 292, startPoint y: 224, endPoint x: 292, endPoint y: 216, distance: 8.4
click at [292, 197] on html "confirmed 2025" at bounding box center [513, 188] width 699 height 18
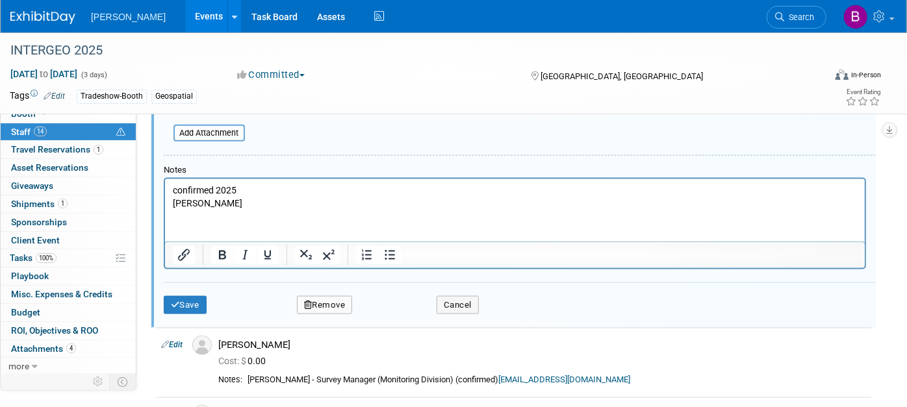
click at [194, 283] on div "Save Remove Cancel" at bounding box center [520, 304] width 712 height 42
click at [192, 296] on button "Save" at bounding box center [185, 305] width 43 height 18
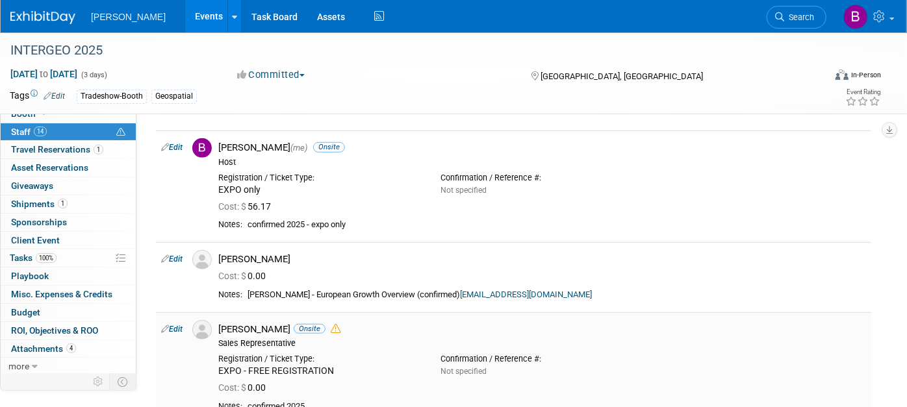
scroll to position [426, 0]
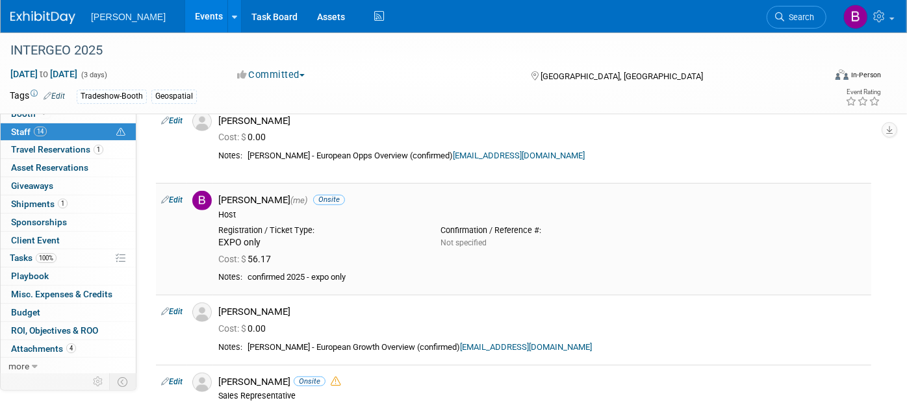
click at [174, 203] on link "Edit" at bounding box center [171, 199] width 21 height 9
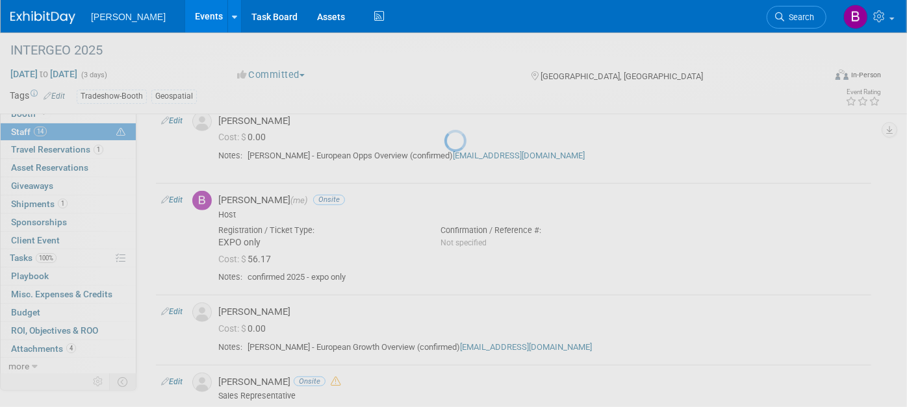
select select "a3cff7b5-4442-4635-970b-8bf1698e1617"
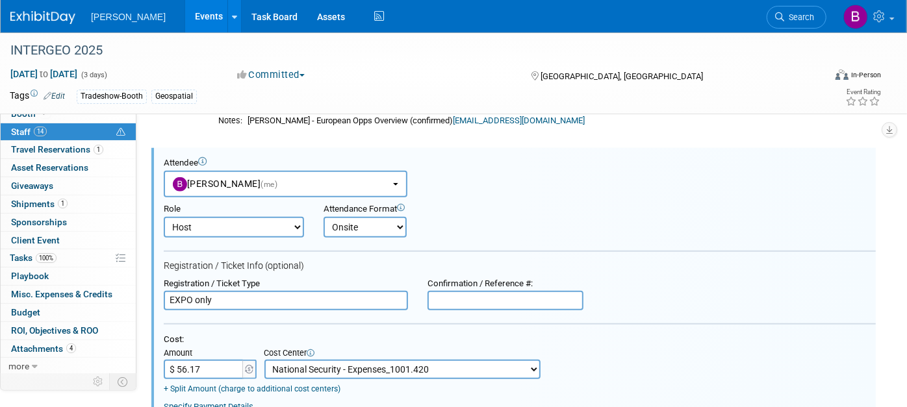
scroll to position [749, 0]
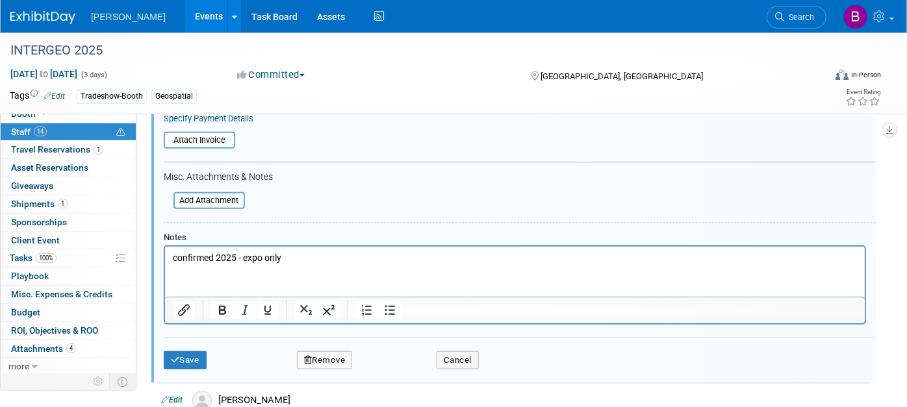
click at [311, 264] on html "confirmed 2025 - expo only" at bounding box center [513, 255] width 699 height 18
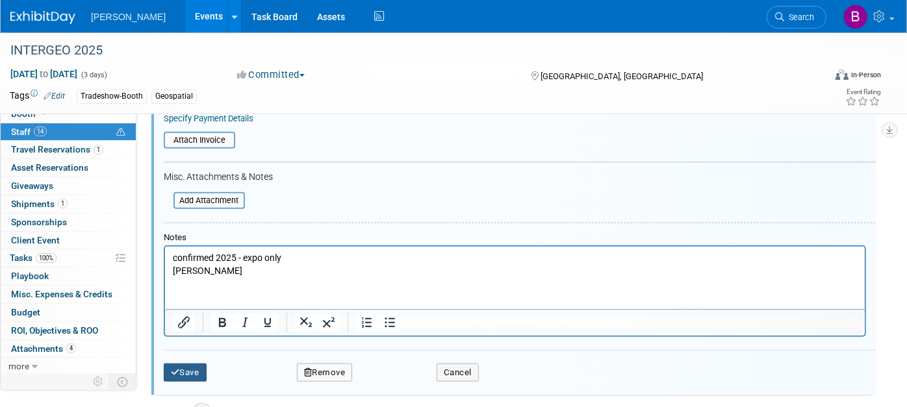
click at [189, 370] on button "Save" at bounding box center [185, 373] width 43 height 18
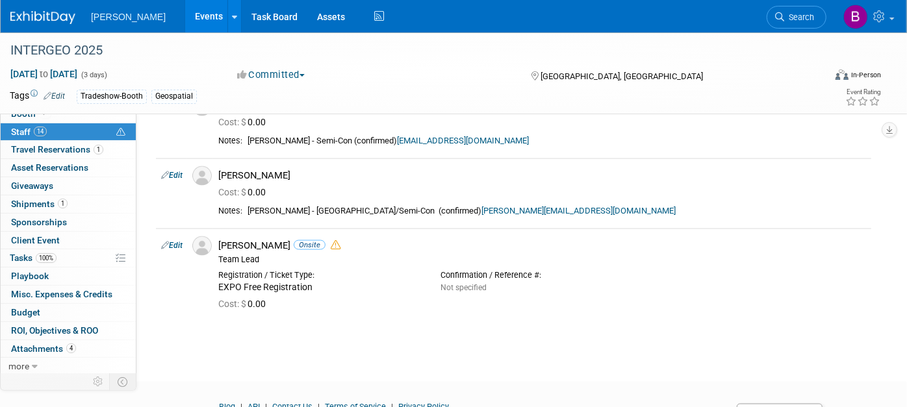
scroll to position [1175, 0]
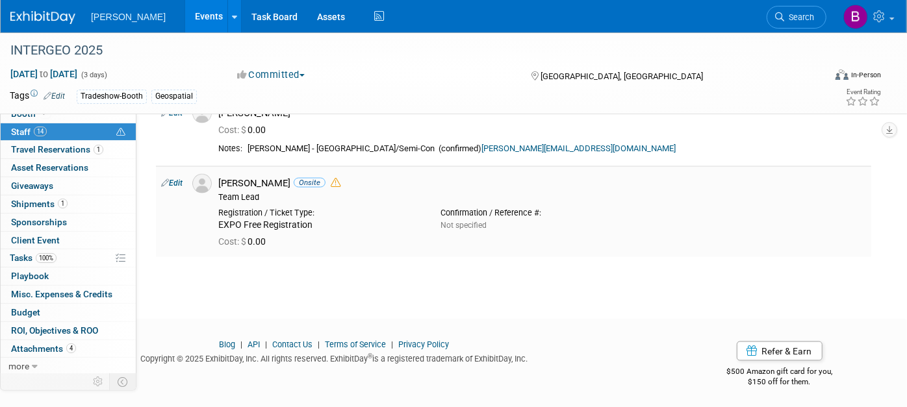
click at [170, 179] on link "Edit" at bounding box center [171, 183] width 21 height 9
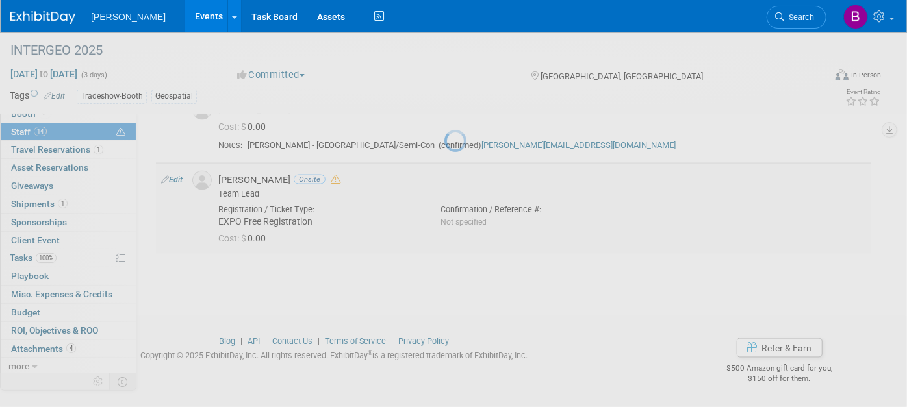
select select "aa3a6dc0-19af-4028-824e-60bddbe41667"
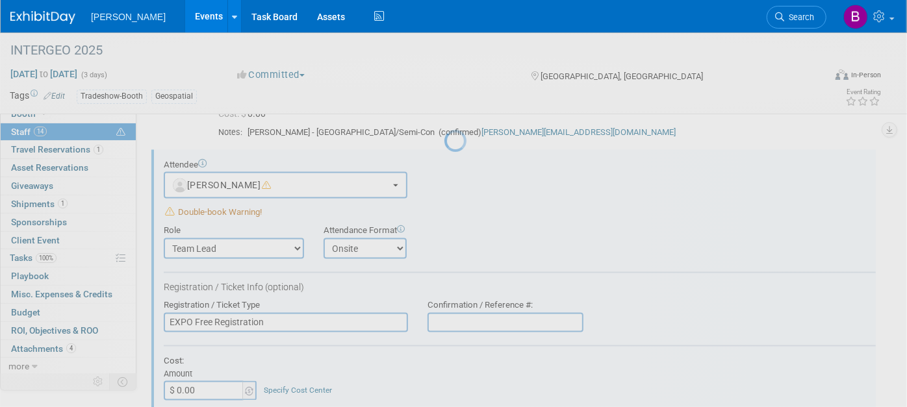
scroll to position [0, 0]
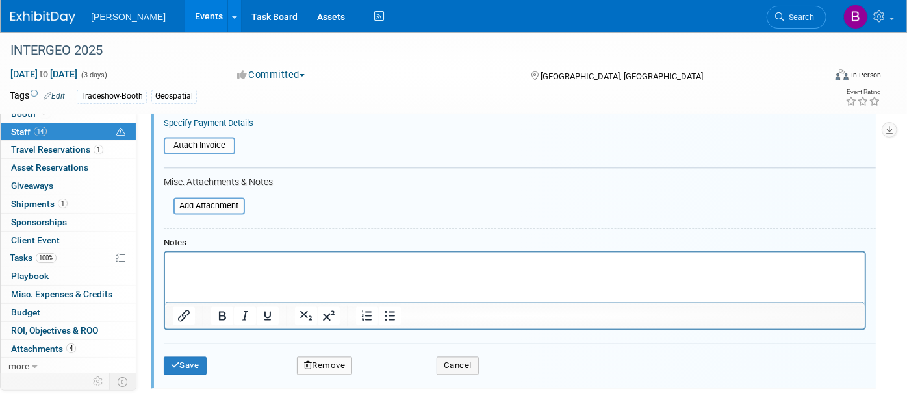
click at [298, 270] on html at bounding box center [513, 261] width 699 height 18
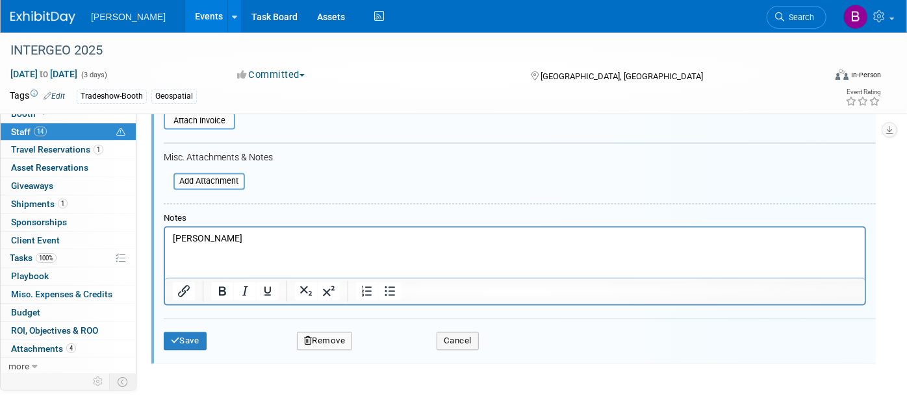
scroll to position [1505, 0]
click at [208, 321] on div "Save Remove Cancel" at bounding box center [520, 340] width 712 height 42
click at [200, 333] on button "Save" at bounding box center [185, 342] width 43 height 18
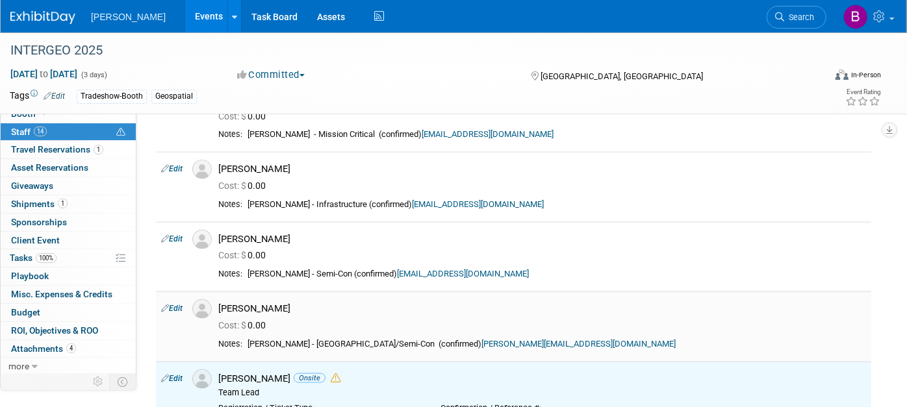
scroll to position [618, 0]
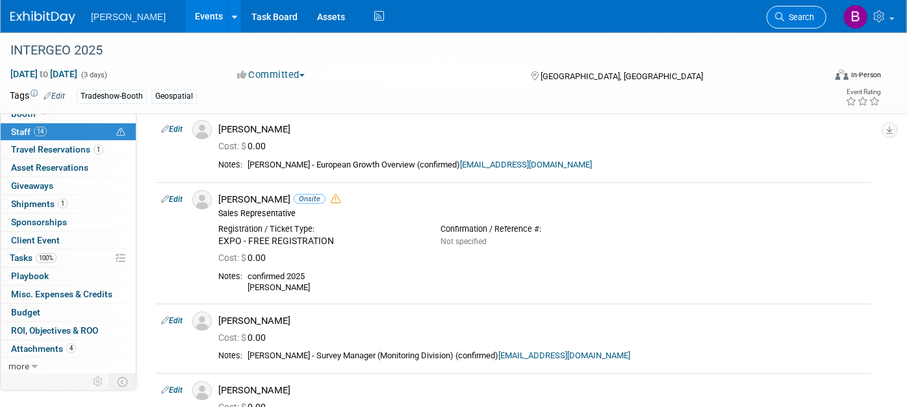
click at [805, 10] on link "Search" at bounding box center [796, 17] width 60 height 23
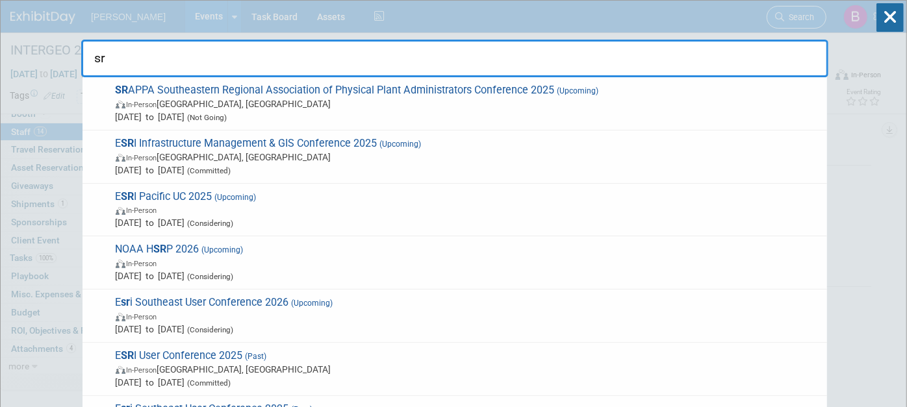
type input "s"
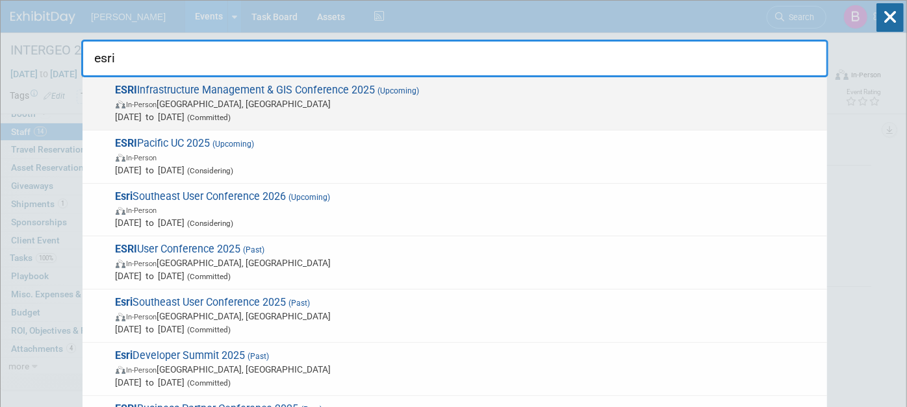
type input "esri"
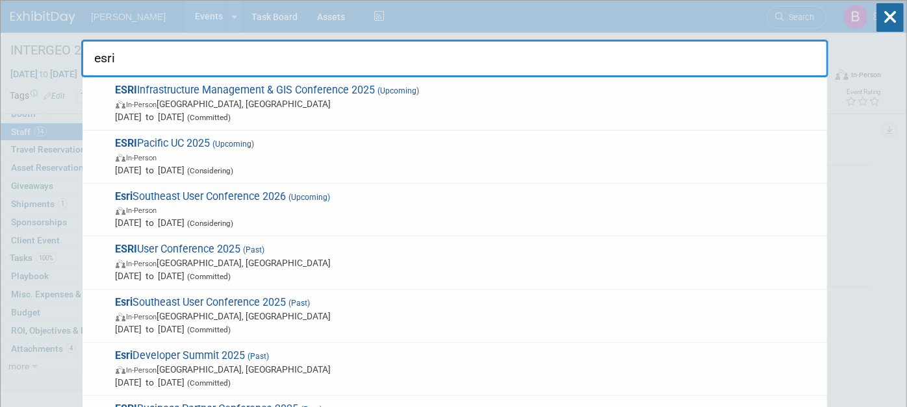
click at [334, 102] on span "In-Person Palm Springs, CA" at bounding box center [468, 103] width 705 height 13
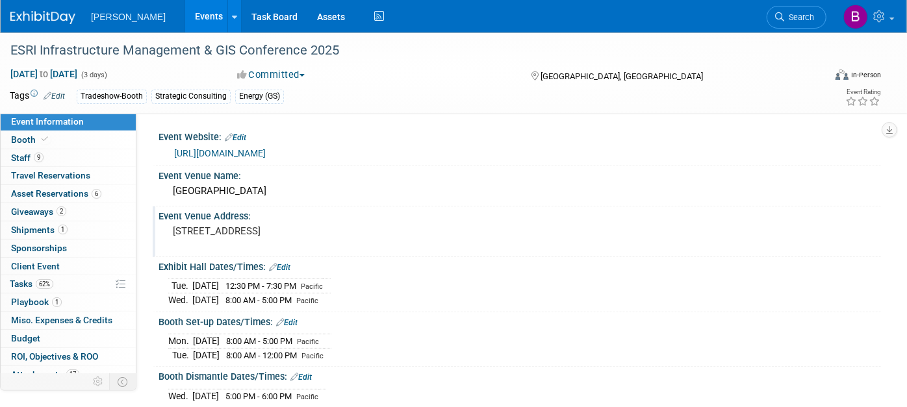
scroll to position [216, 0]
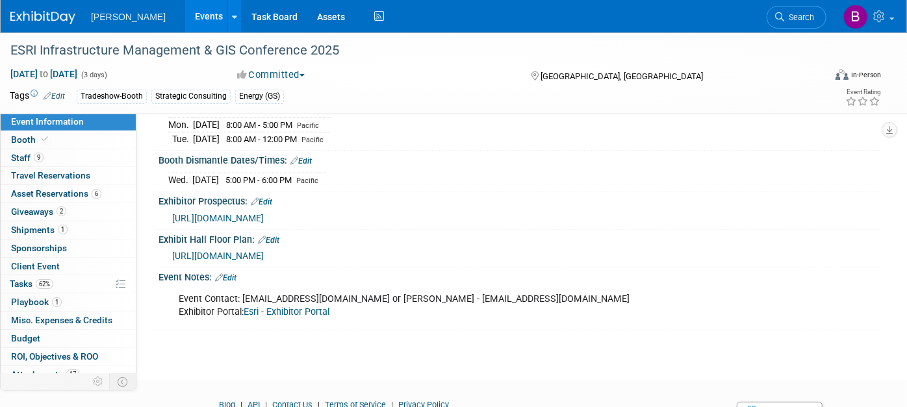
click at [314, 308] on link "Esri - Exhibitor Portal" at bounding box center [287, 312] width 86 height 11
click at [801, 16] on span "Search" at bounding box center [799, 17] width 30 height 10
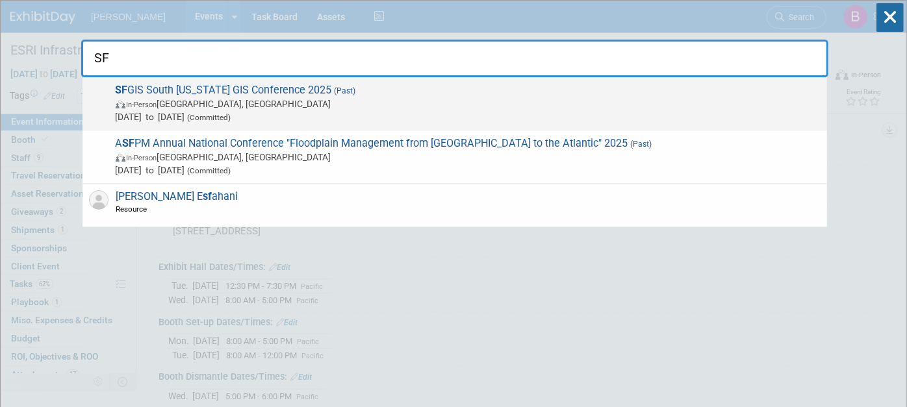
type input "SF"
click at [391, 89] on span "SF GIS South Florida GIS Conference 2025 (Past) In-Person West Palm Beach, FL A…" at bounding box center [466, 104] width 709 height 40
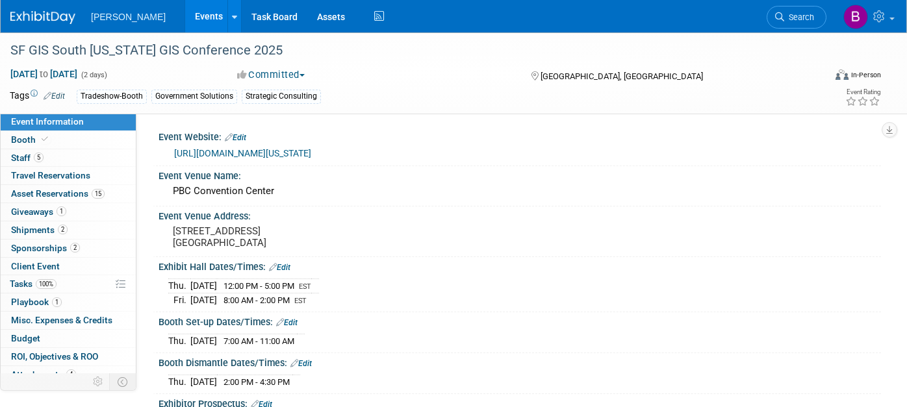
click at [45, 207] on span "Giveaways 1" at bounding box center [38, 212] width 55 height 10
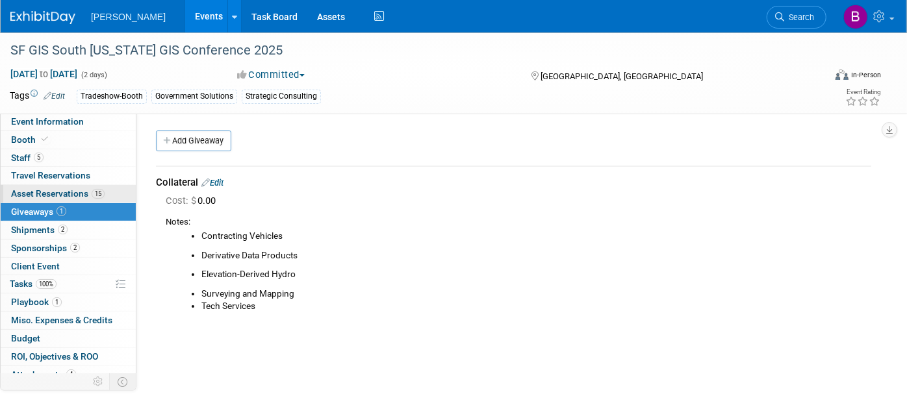
click at [104, 192] on link "15 Asset Reservations 15" at bounding box center [68, 194] width 135 height 18
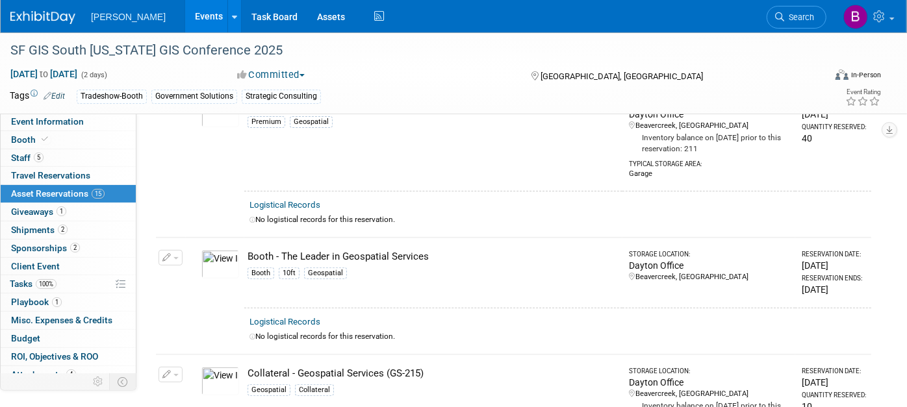
scroll to position [206, 0]
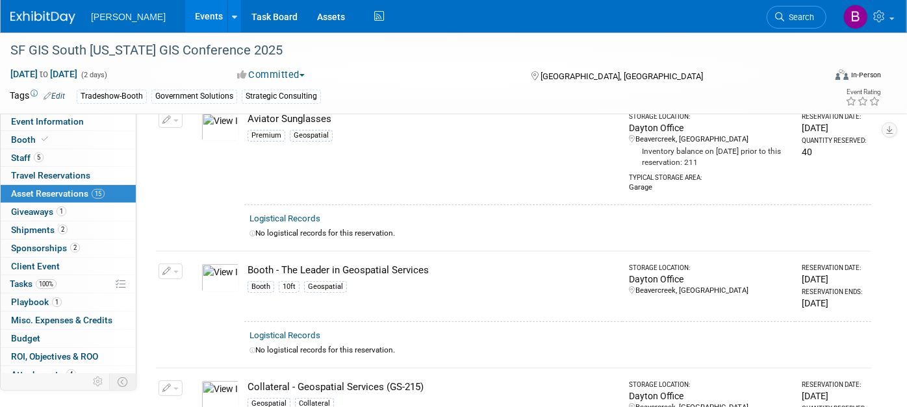
click at [198, 282] on td "10049818-10724428-dc7c01a2-9298-48e8-af3a-85ae5120d506.jpg" at bounding box center [220, 286] width 48 height 70
click at [213, 281] on img at bounding box center [220, 278] width 38 height 29
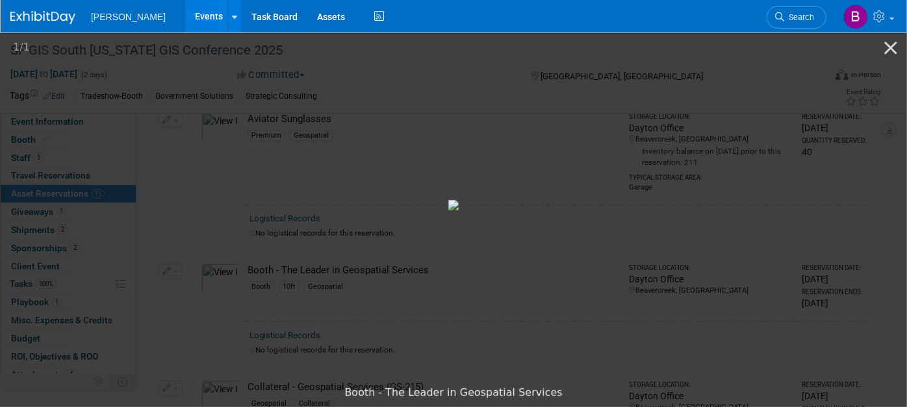
click at [736, 155] on picture at bounding box center [453, 205] width 907 height 349
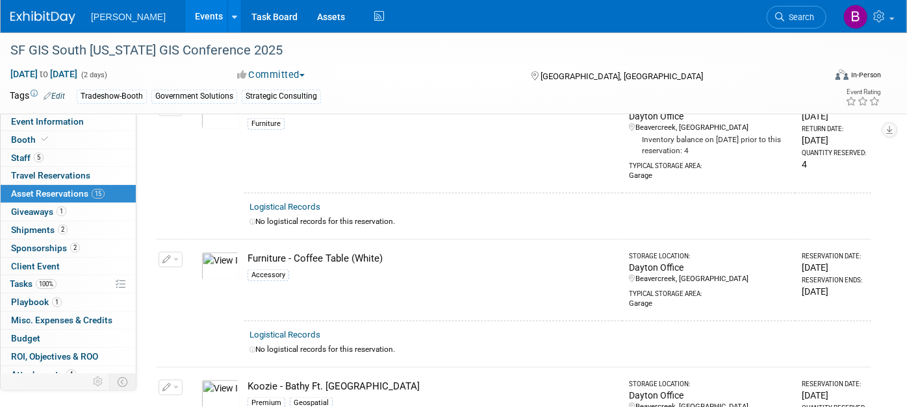
scroll to position [1000, 0]
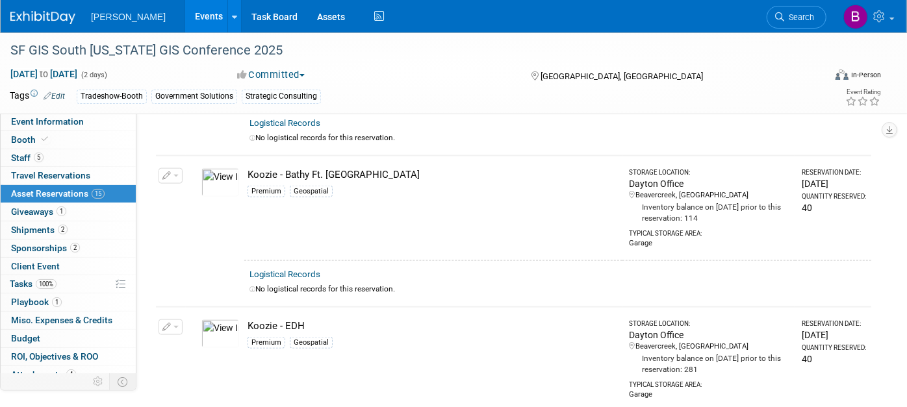
click at [185, 19] on link "Events" at bounding box center [208, 16] width 47 height 32
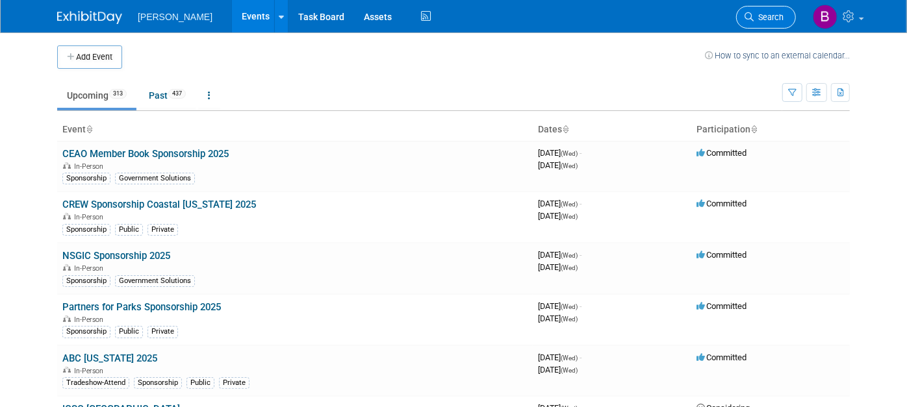
click at [753, 16] on icon at bounding box center [748, 16] width 9 height 9
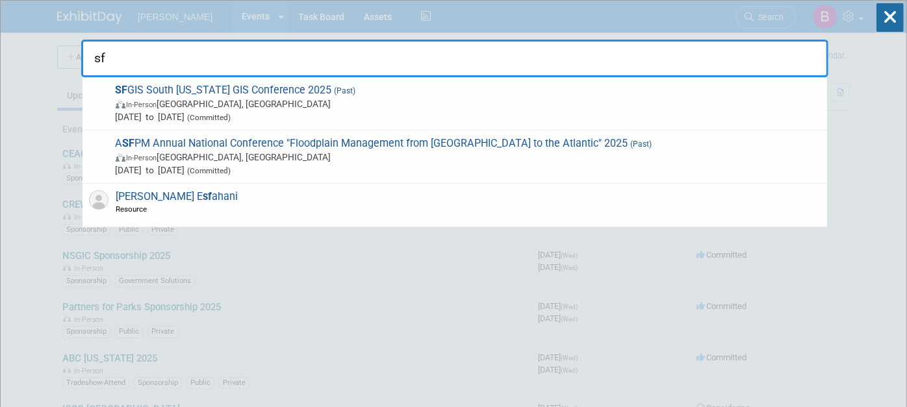
type input "sf"
click at [297, 17] on div "sf SF GIS South [US_STATE] GIS Conference 2025 (Past) In-Person [GEOGRAPHIC_DAT…" at bounding box center [454, 39] width 747 height 77
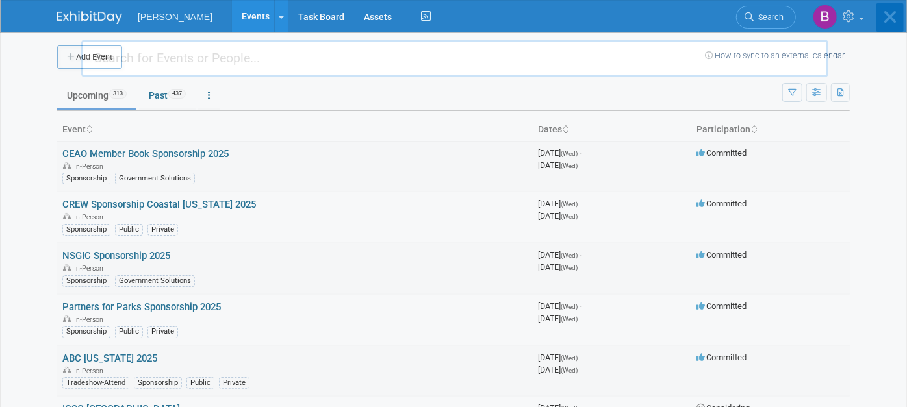
click at [210, 16] on body "[PERSON_NAME] Events Add Event Bulk Upload Events Shareable Event Boards Recent…" at bounding box center [453, 203] width 907 height 407
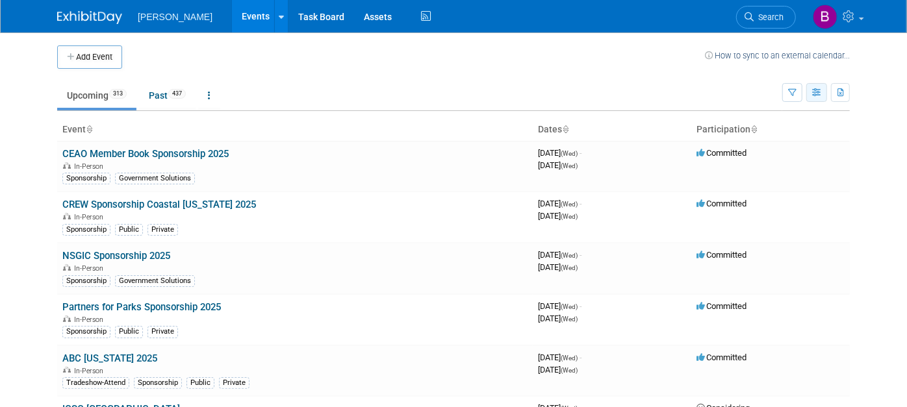
click at [814, 100] on button "button" at bounding box center [816, 92] width 21 height 19
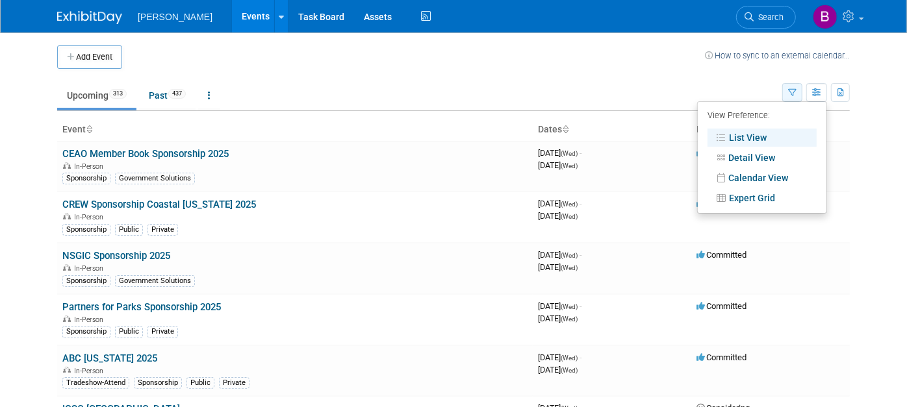
click at [802, 86] on button "button" at bounding box center [792, 92] width 20 height 19
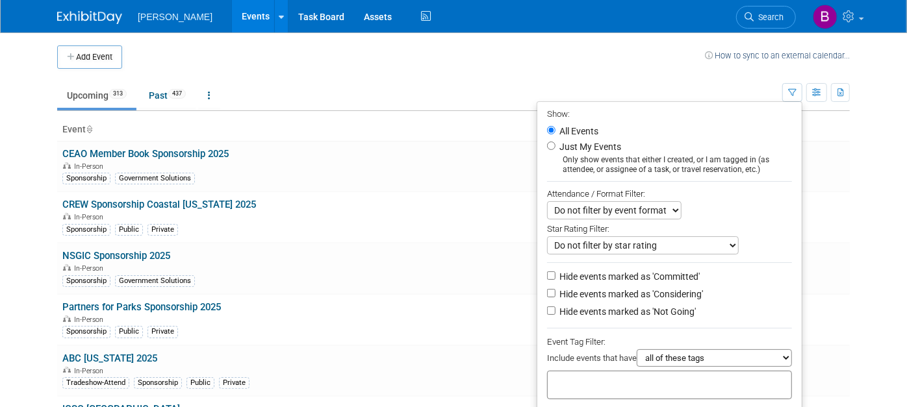
click at [711, 379] on div at bounding box center [669, 385] width 245 height 29
type input "g"
type input "tra"
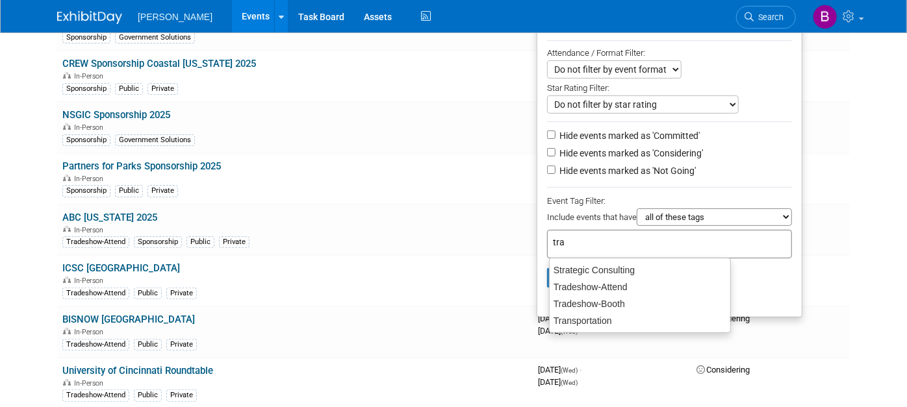
scroll to position [144, 0]
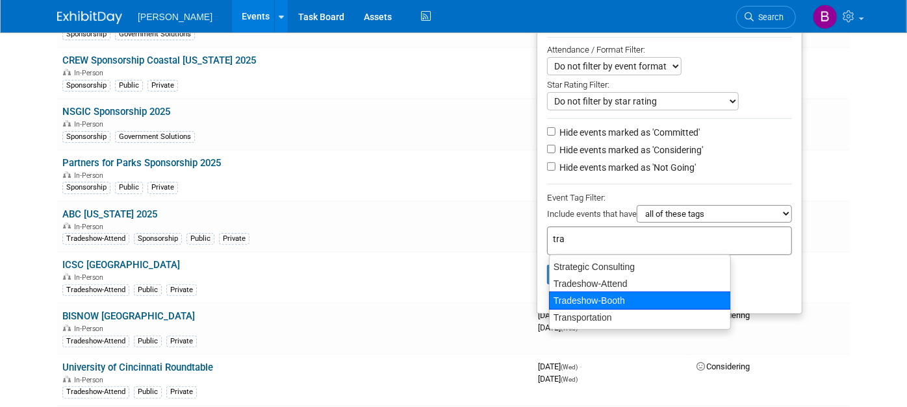
click at [589, 297] on div "Tradeshow-Booth" at bounding box center [640, 301] width 182 height 18
type input "Tradeshow-Booth"
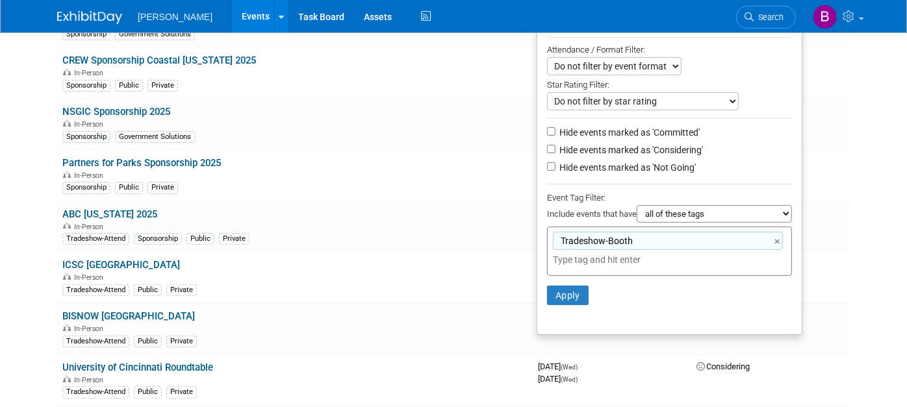
click at [575, 162] on label "Hide events marked as 'Not Going'" at bounding box center [626, 167] width 139 height 13
click at [555, 162] on input "Hide events marked as 'Not Going'" at bounding box center [551, 166] width 8 height 8
checkbox input "true"
drag, startPoint x: 566, startPoint y: 148, endPoint x: 570, endPoint y: 158, distance: 11.1
click at [566, 148] on label "Hide events marked as 'Considering'" at bounding box center [630, 150] width 146 height 13
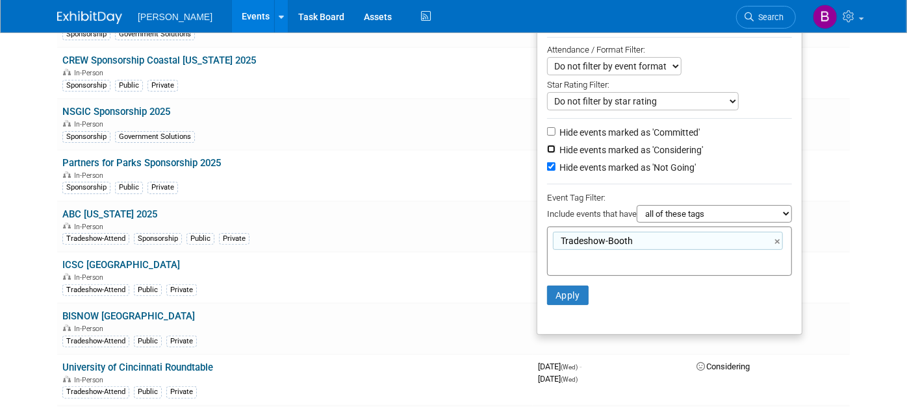
click at [555, 148] on input "Hide events marked as 'Considering'" at bounding box center [551, 149] width 8 height 8
checkbox input "true"
click at [572, 294] on button "Apply" at bounding box center [568, 295] width 42 height 19
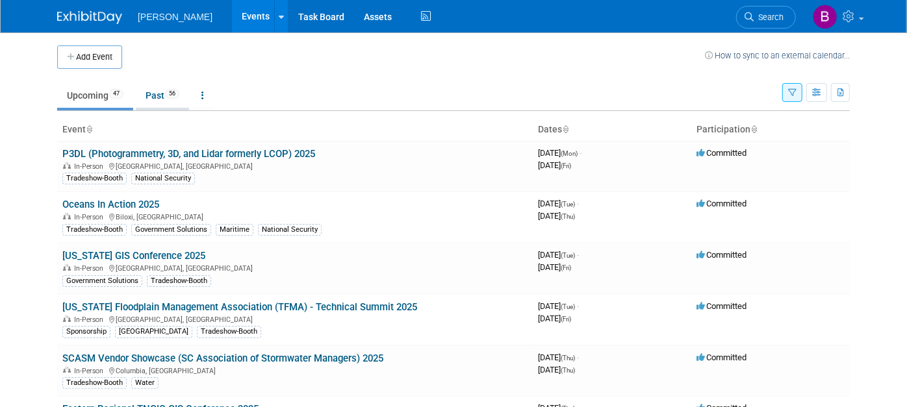
click at [144, 96] on link "Past 56" at bounding box center [162, 95] width 53 height 25
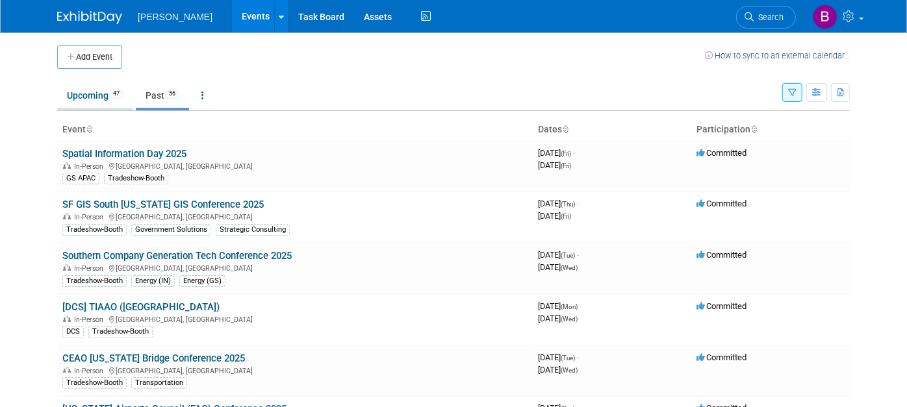
click at [99, 87] on link "Upcoming 47" at bounding box center [95, 95] width 76 height 25
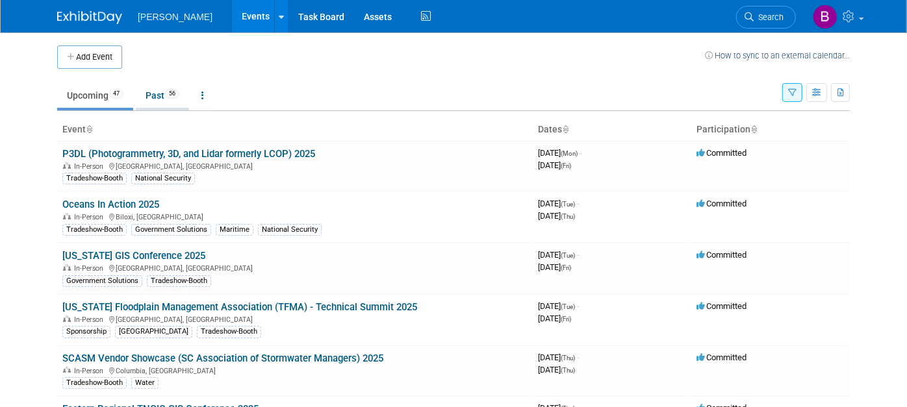
click at [151, 94] on link "Past 56" at bounding box center [162, 95] width 53 height 25
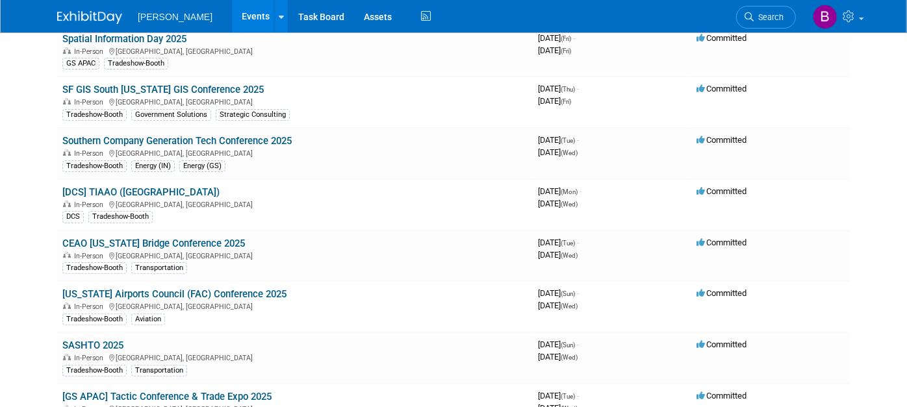
scroll to position [144, 0]
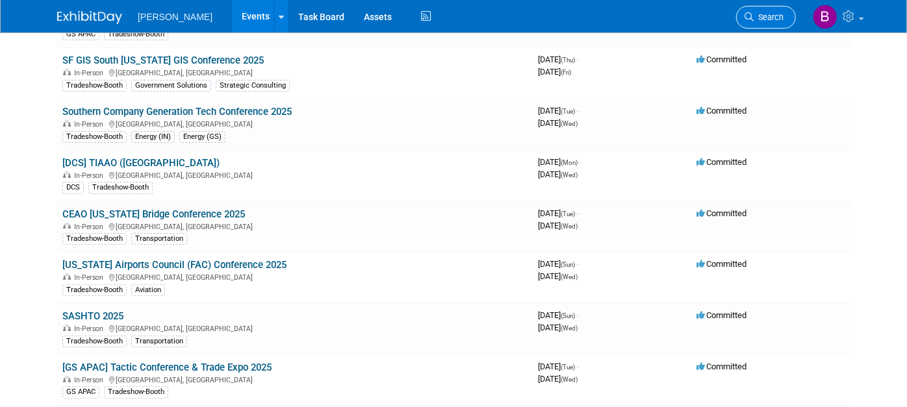
click at [777, 18] on span "Search" at bounding box center [768, 17] width 30 height 10
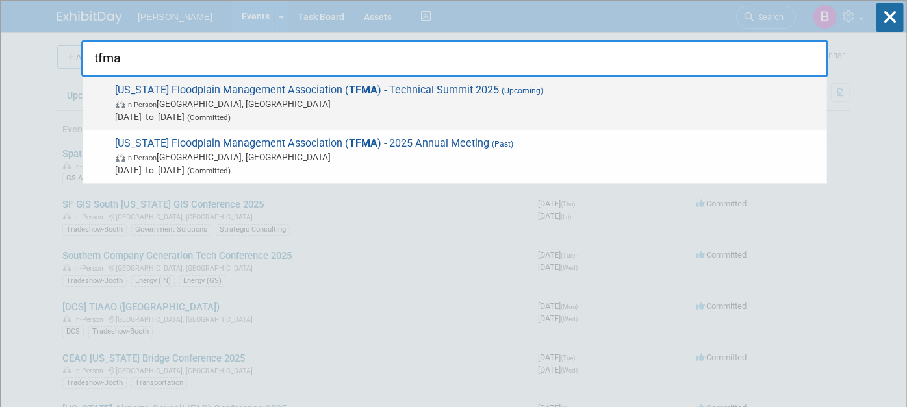
type input "tfma"
click at [473, 114] on span "[DATE] to [DATE] (Committed)" at bounding box center [468, 116] width 705 height 13
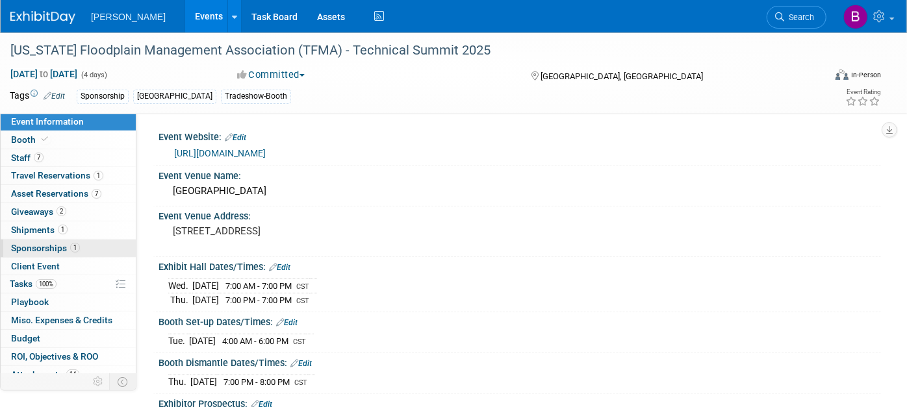
click at [66, 243] on span "Sponsorships 1" at bounding box center [45, 248] width 69 height 10
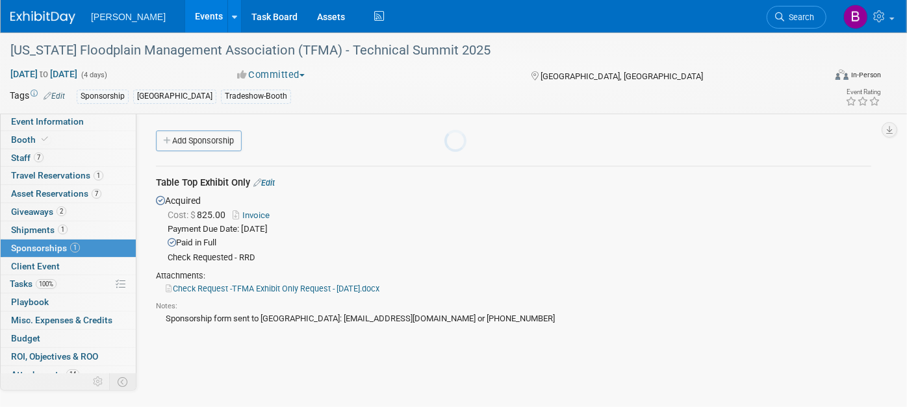
click at [58, 231] on span "1" at bounding box center [63, 230] width 10 height 10
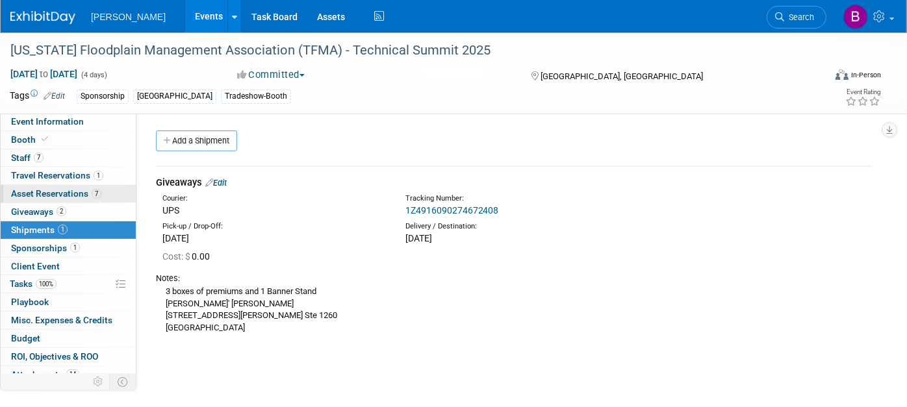
click at [68, 185] on link "7 Asset Reservations 7" at bounding box center [68, 194] width 135 height 18
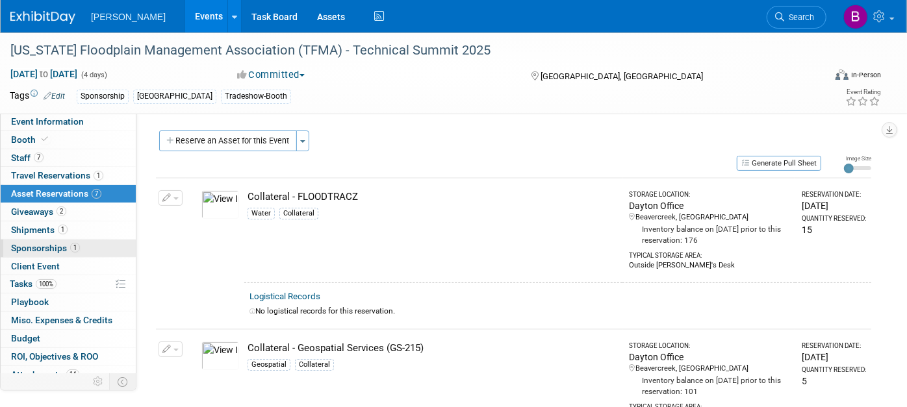
click at [87, 251] on link "1 Sponsorships 1" at bounding box center [68, 249] width 135 height 18
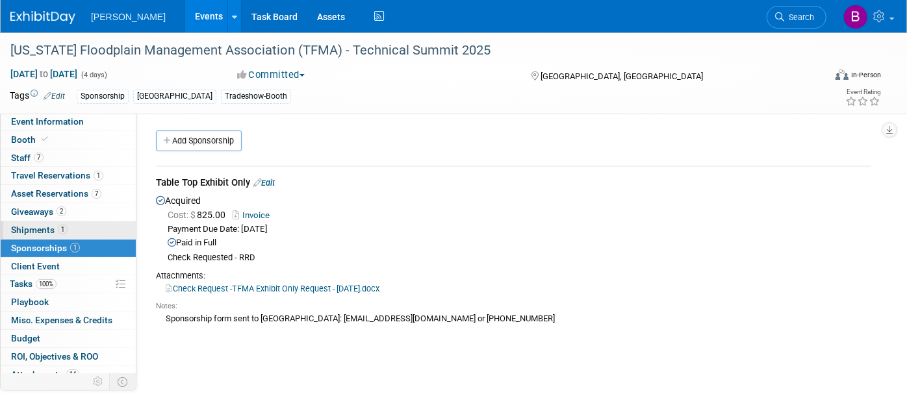
click at [78, 222] on link "1 Shipments 1" at bounding box center [68, 230] width 135 height 18
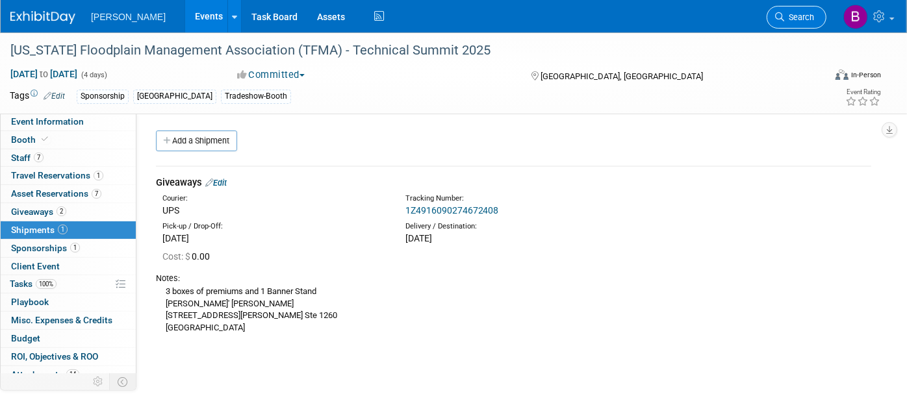
click at [792, 17] on span "Search" at bounding box center [799, 17] width 30 height 10
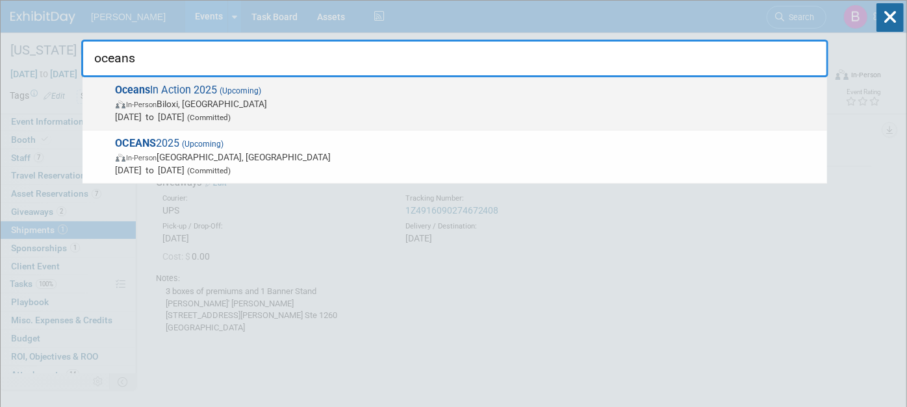
type input "oceans"
click at [731, 79] on div "Oceans In Action 2025 (Upcoming) In-Person Biloxi, [GEOGRAPHIC_DATA] [DATE] to …" at bounding box center [454, 103] width 744 height 53
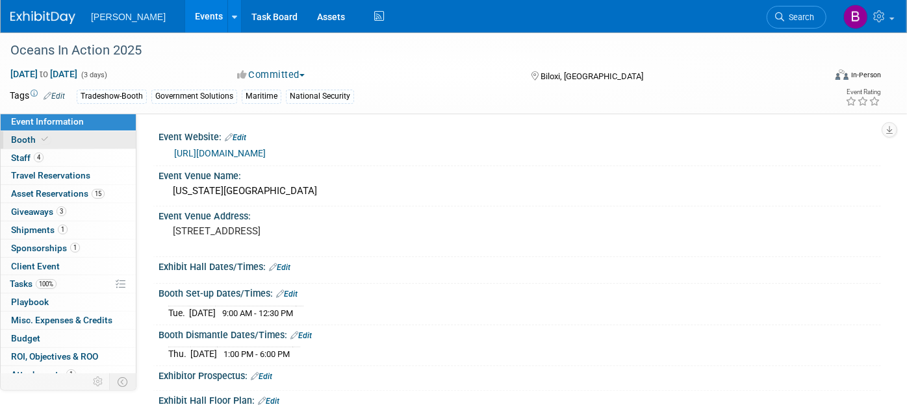
click at [53, 142] on link "Booth" at bounding box center [68, 140] width 135 height 18
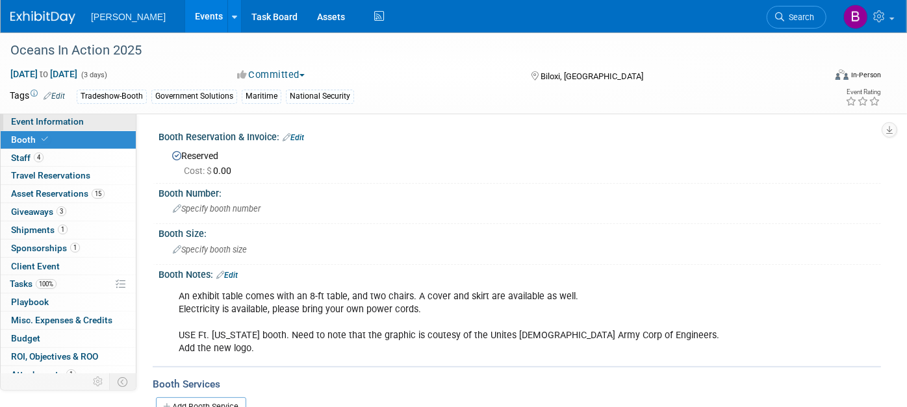
click at [38, 129] on link "Event Information" at bounding box center [68, 122] width 135 height 18
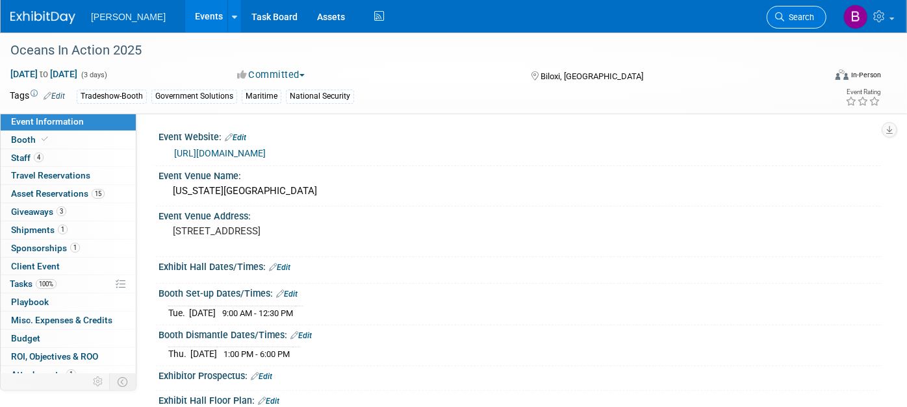
click at [798, 18] on span "Search" at bounding box center [799, 17] width 30 height 10
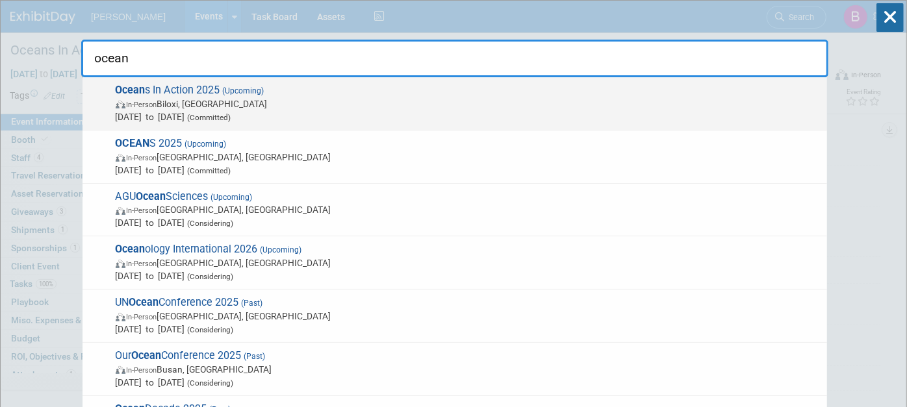
type input "ocean"
click at [550, 90] on span "Ocean s In Action 2025 (Upcoming) In-Person [PERSON_NAME], [GEOGRAPHIC_DATA] [D…" at bounding box center [466, 104] width 709 height 40
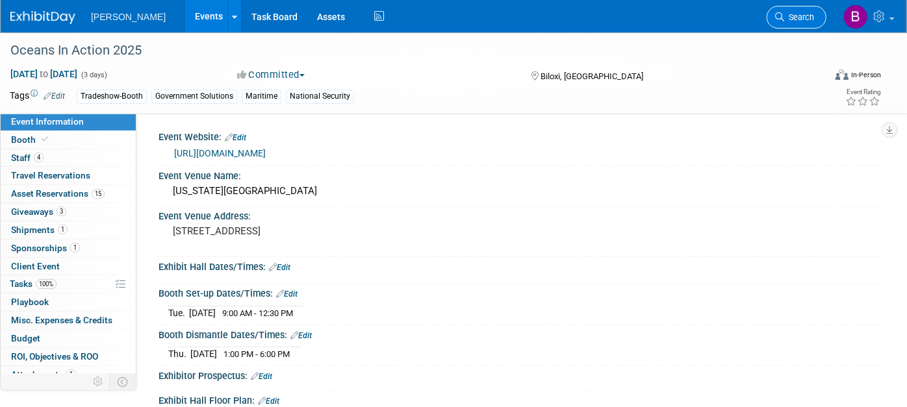
click at [792, 11] on link "Search" at bounding box center [796, 17] width 60 height 23
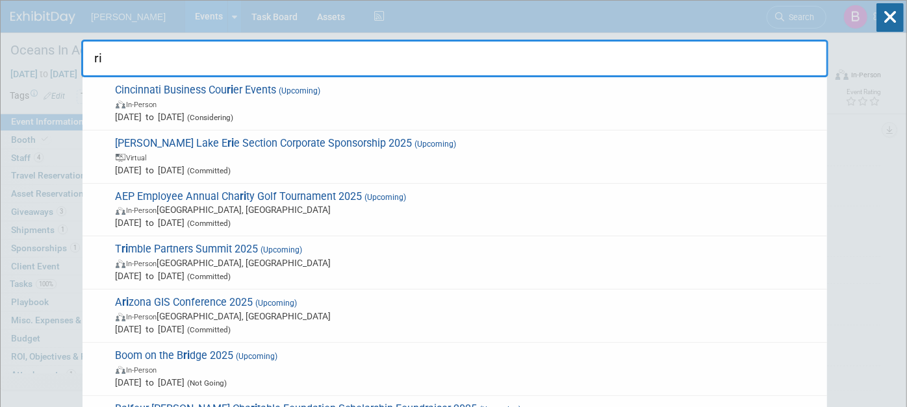
type input "r"
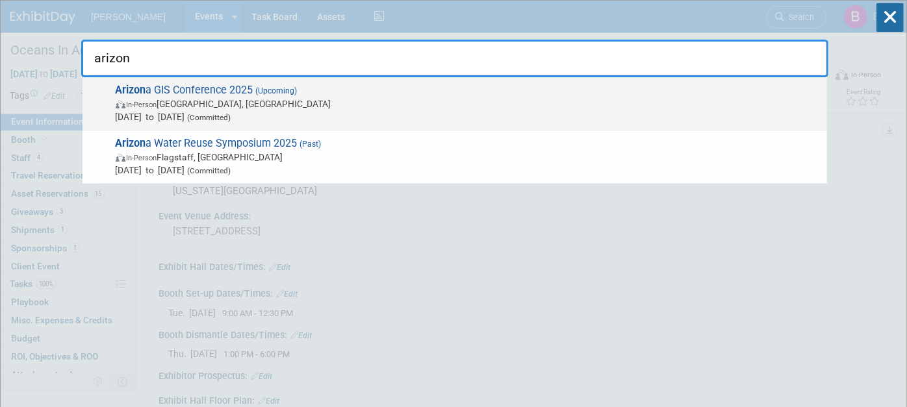
type input "arizon"
click at [501, 105] on span "In-Person [PERSON_NAME], [GEOGRAPHIC_DATA]" at bounding box center [468, 103] width 705 height 13
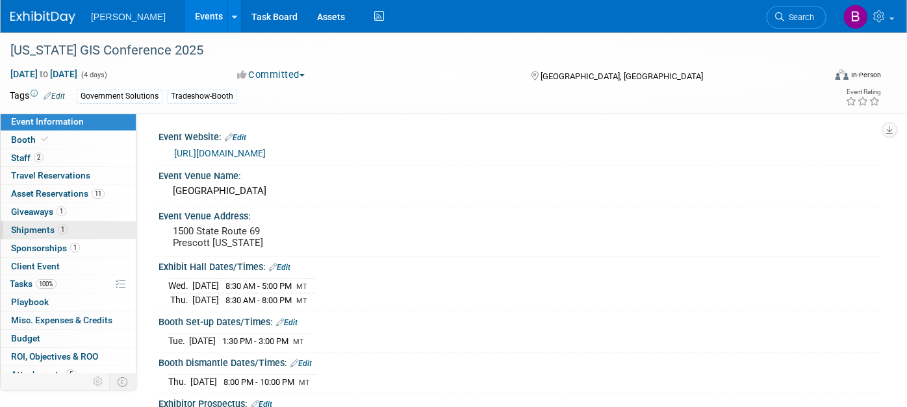
click at [44, 229] on span "Shipments 1" at bounding box center [39, 230] width 57 height 10
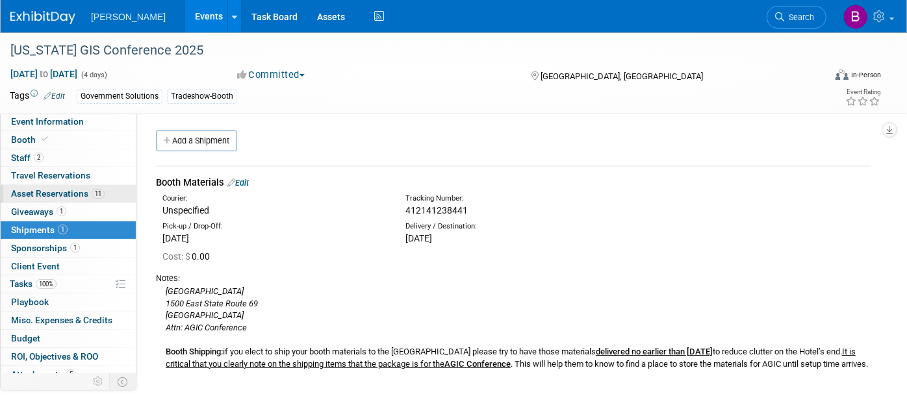
click at [43, 190] on span "Asset Reservations 11" at bounding box center [58, 193] width 94 height 10
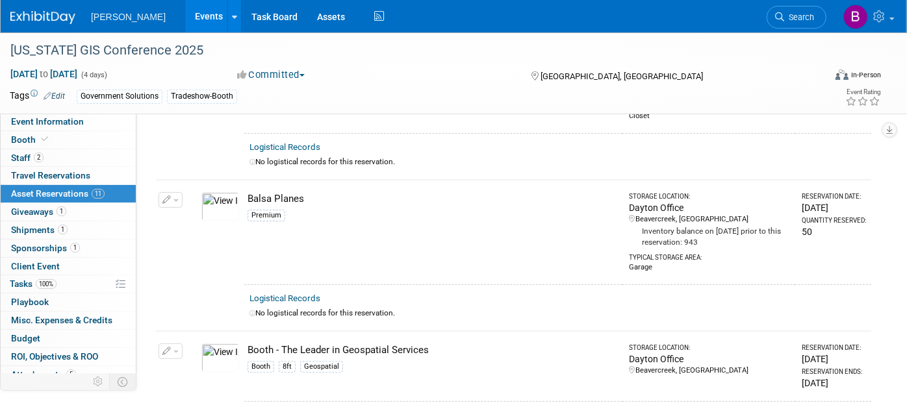
scroll to position [216, 0]
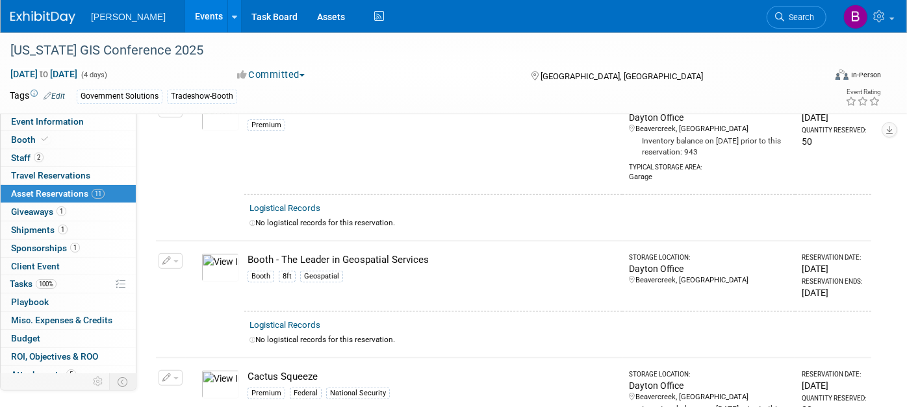
click at [218, 261] on img at bounding box center [220, 267] width 38 height 29
